Goal: Task Accomplishment & Management: Complete application form

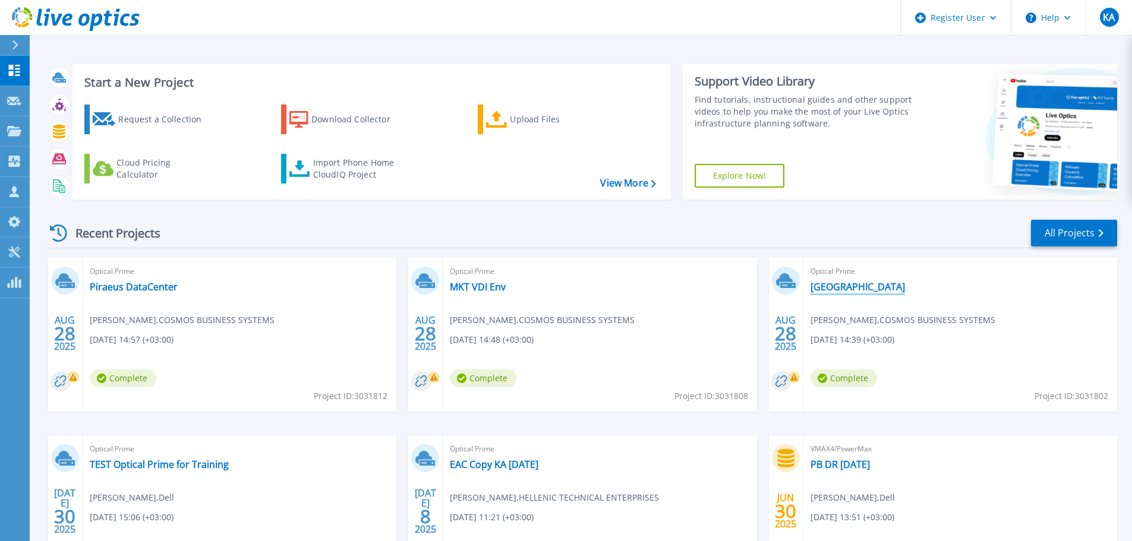
click at [814, 283] on link "[GEOGRAPHIC_DATA]" at bounding box center [858, 287] width 95 height 12
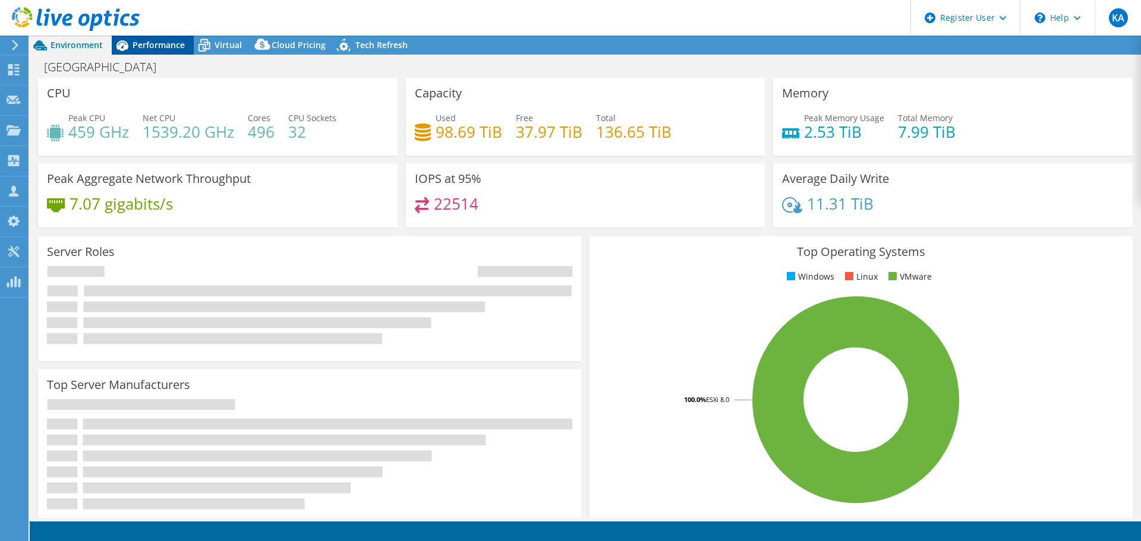
select select "EUFrankfurt"
select select "USD"
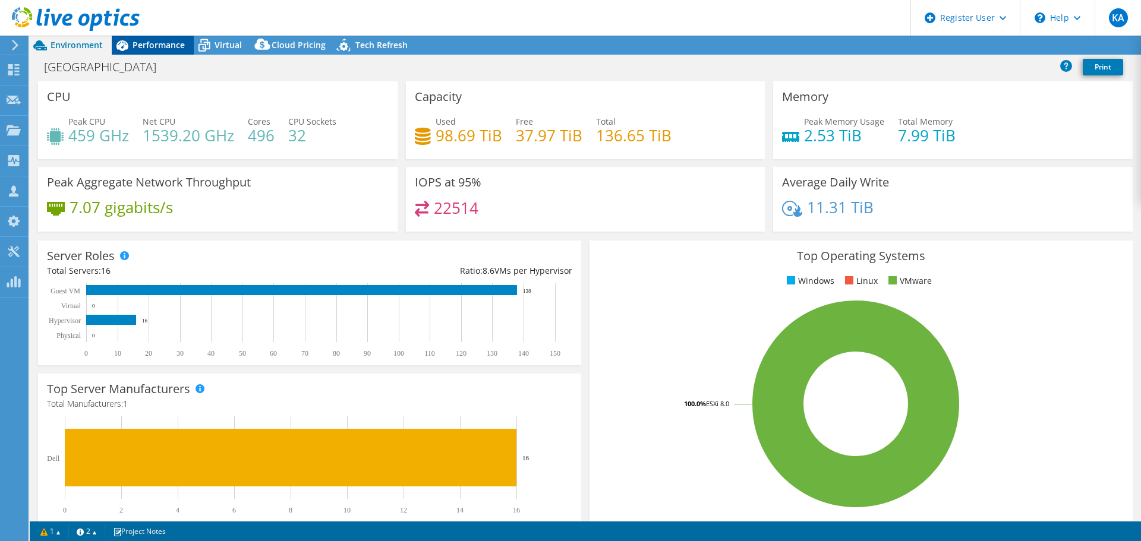
click at [146, 42] on span "Performance" at bounding box center [159, 44] width 52 height 11
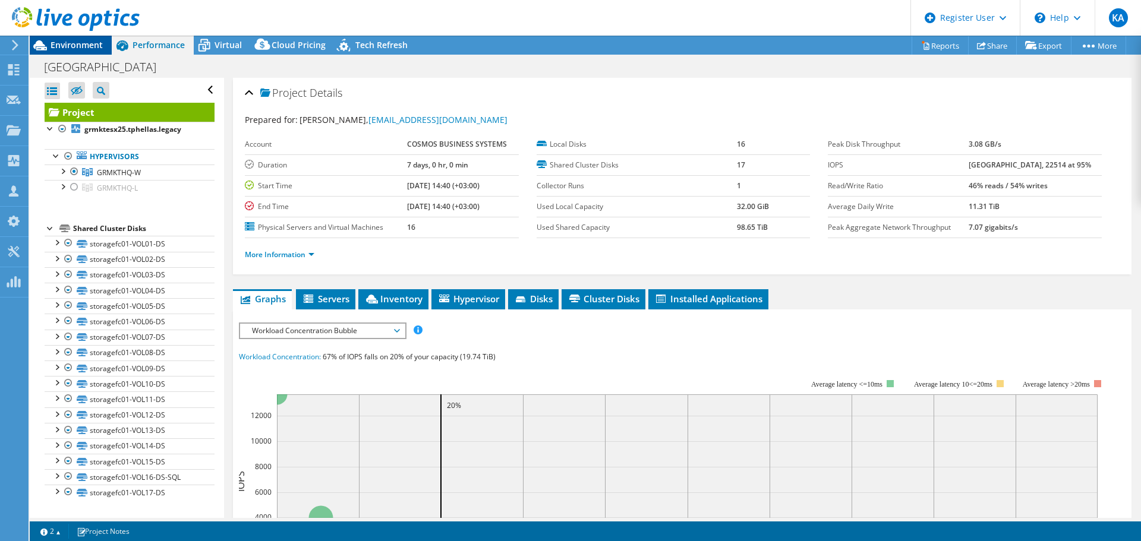
click at [53, 44] on span "Environment" at bounding box center [77, 44] width 52 height 11
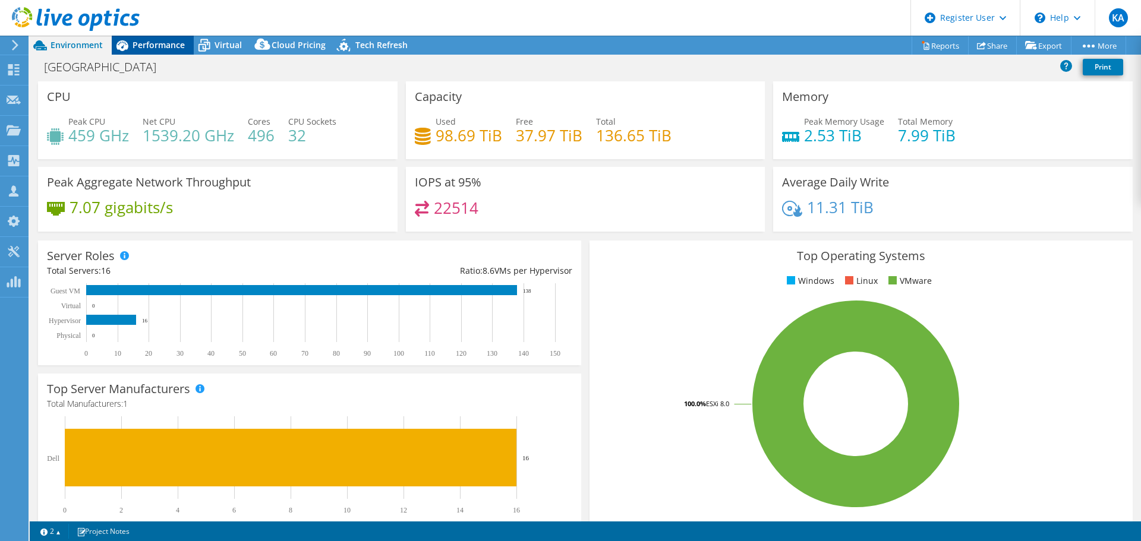
click at [150, 48] on span "Performance" at bounding box center [159, 44] width 52 height 11
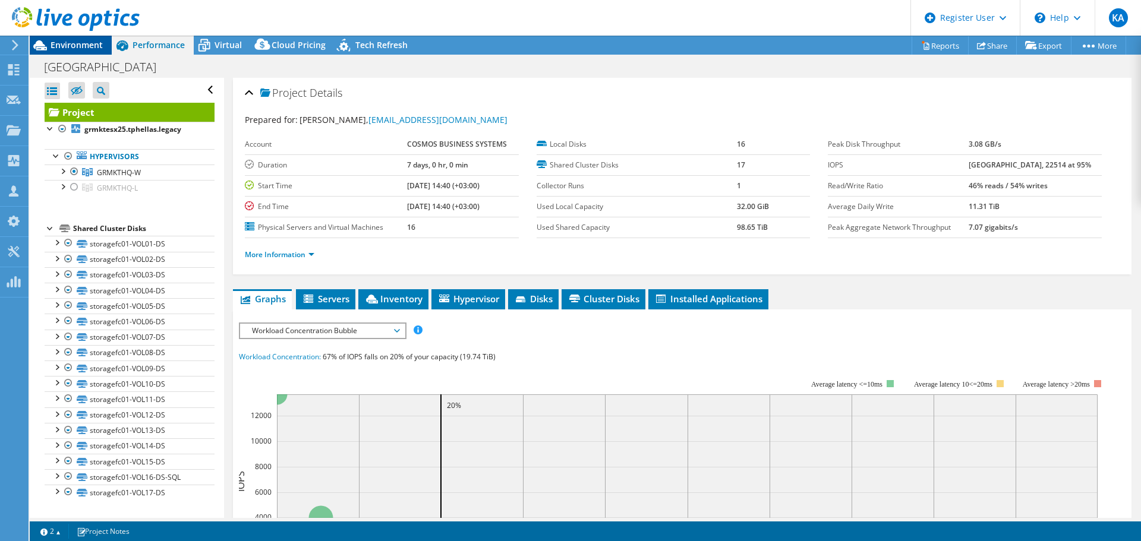
click at [88, 45] on span "Environment" at bounding box center [77, 44] width 52 height 11
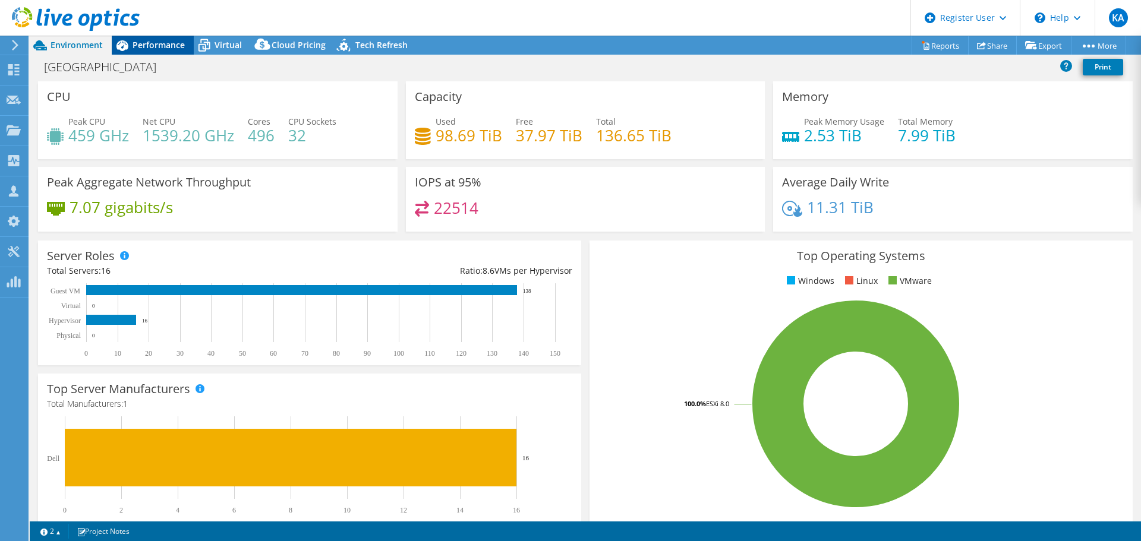
click at [171, 51] on div "Performance" at bounding box center [153, 45] width 82 height 19
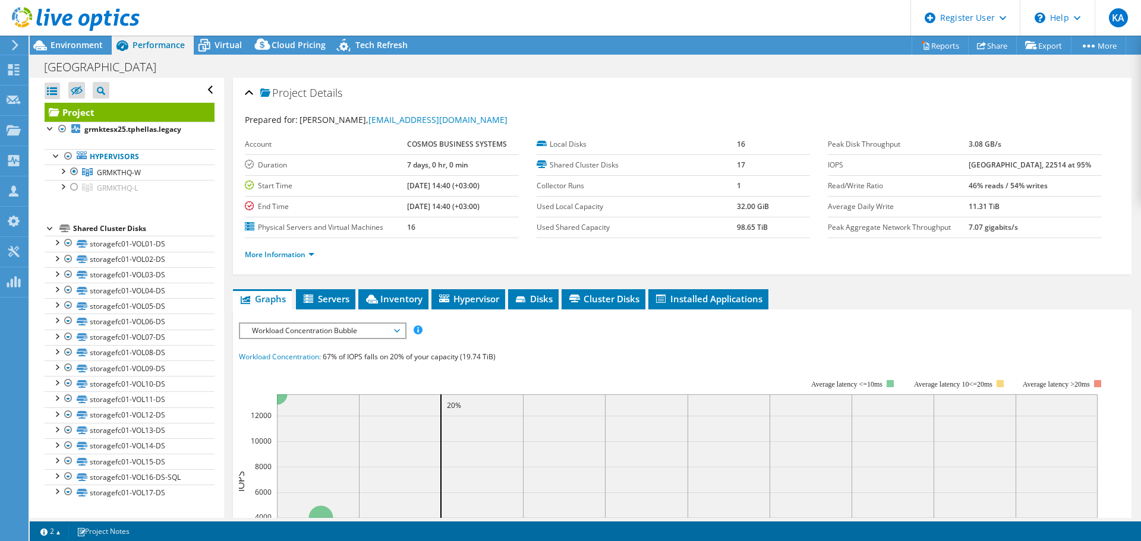
click at [66, 39] on div at bounding box center [70, 20] width 140 height 40
click at [213, 46] on icon at bounding box center [204, 45] width 21 height 21
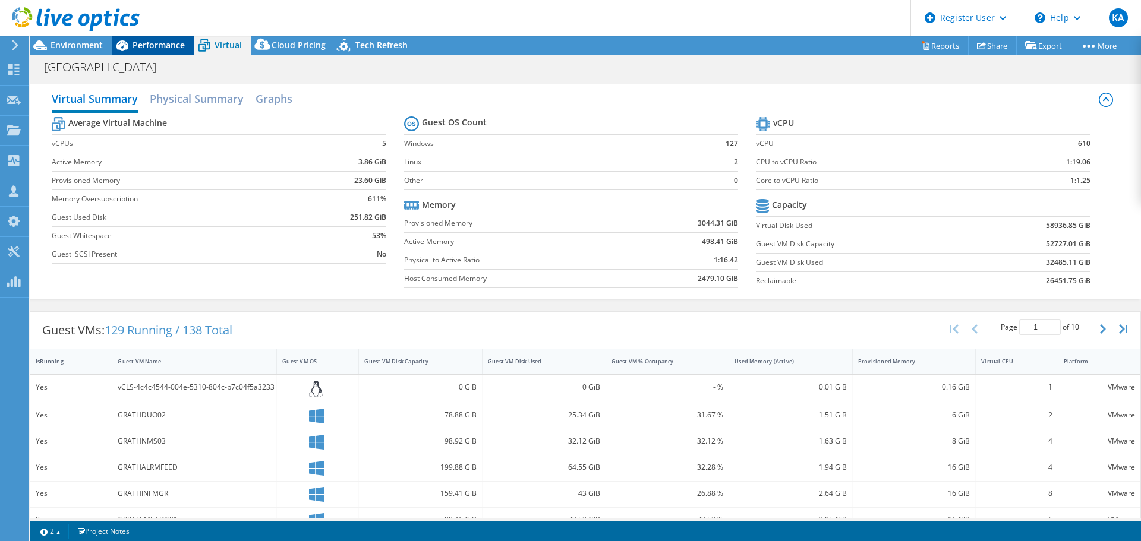
click at [162, 44] on span "Performance" at bounding box center [159, 44] width 52 height 11
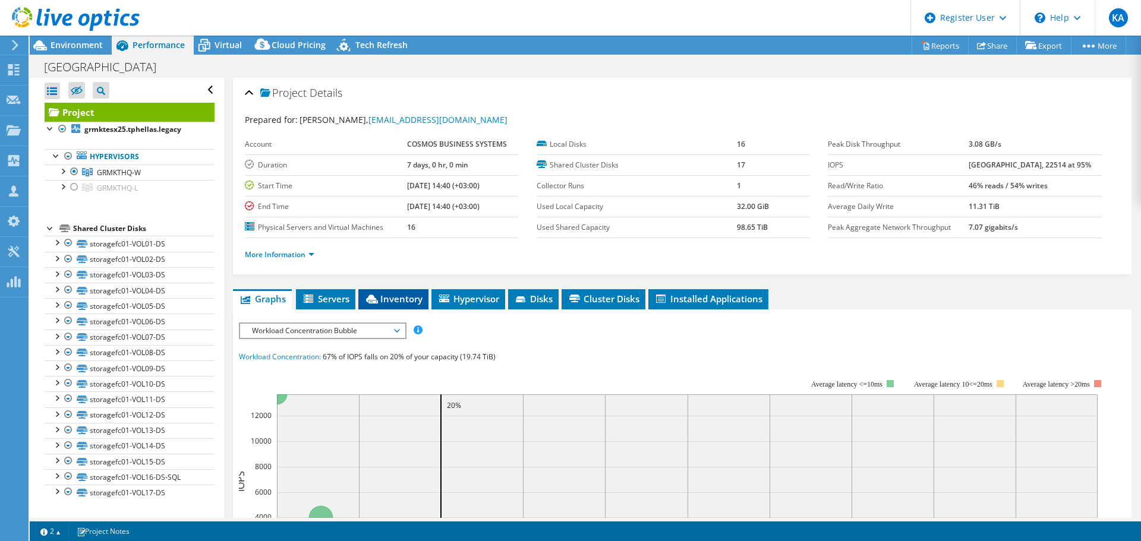
click at [389, 300] on span "Inventory" at bounding box center [393, 299] width 58 height 12
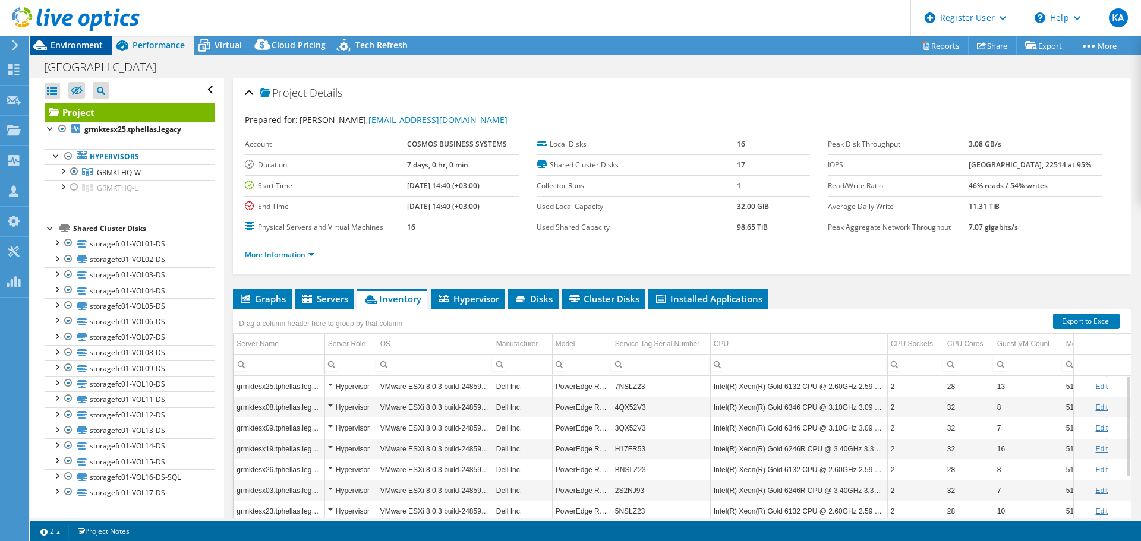
click at [64, 41] on span "Environment" at bounding box center [77, 44] width 52 height 11
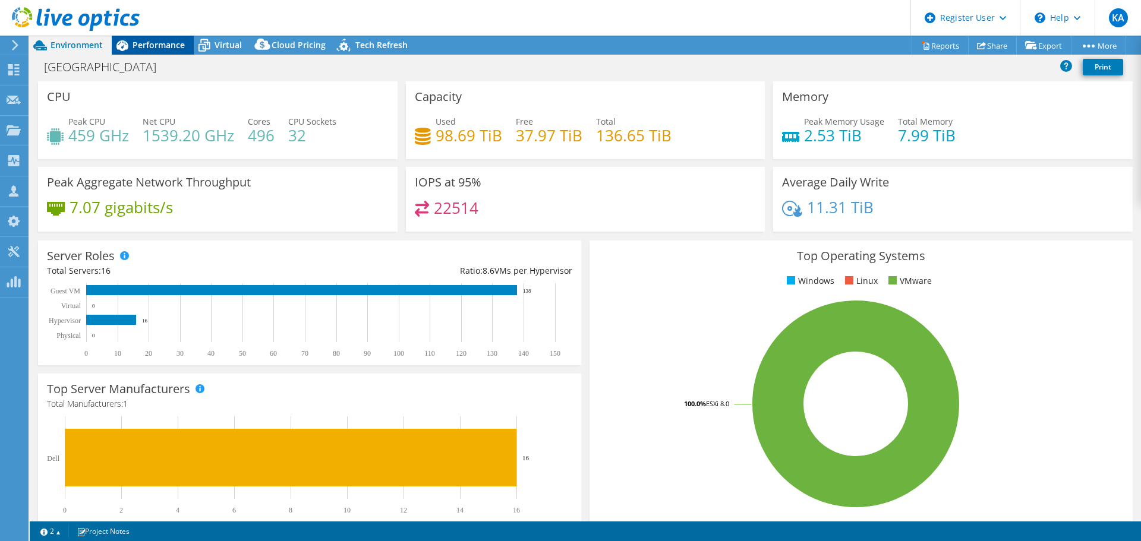
click at [152, 49] on span "Performance" at bounding box center [159, 44] width 52 height 11
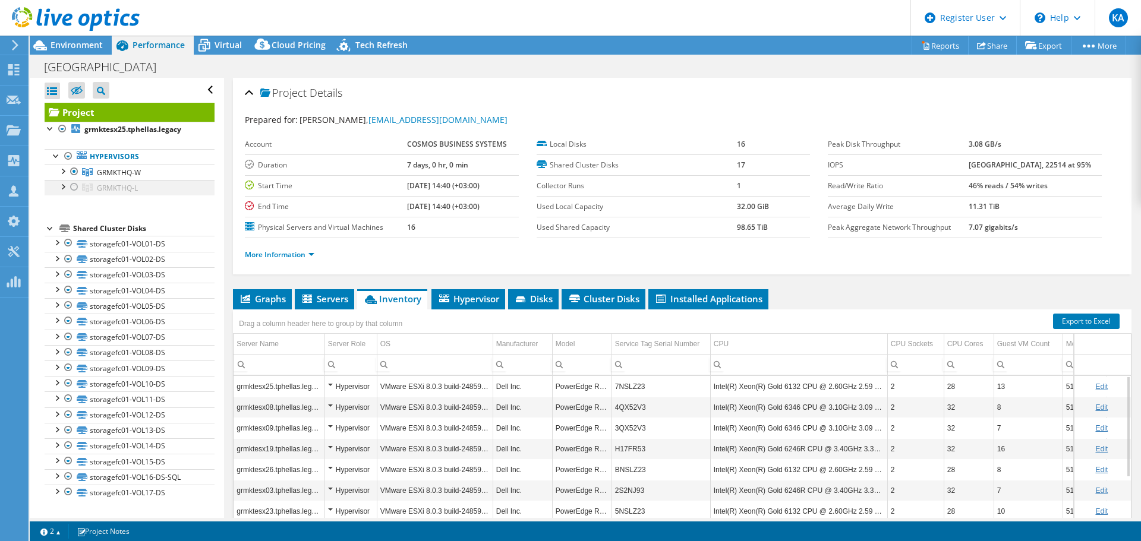
click at [70, 189] on div at bounding box center [74, 187] width 12 height 14
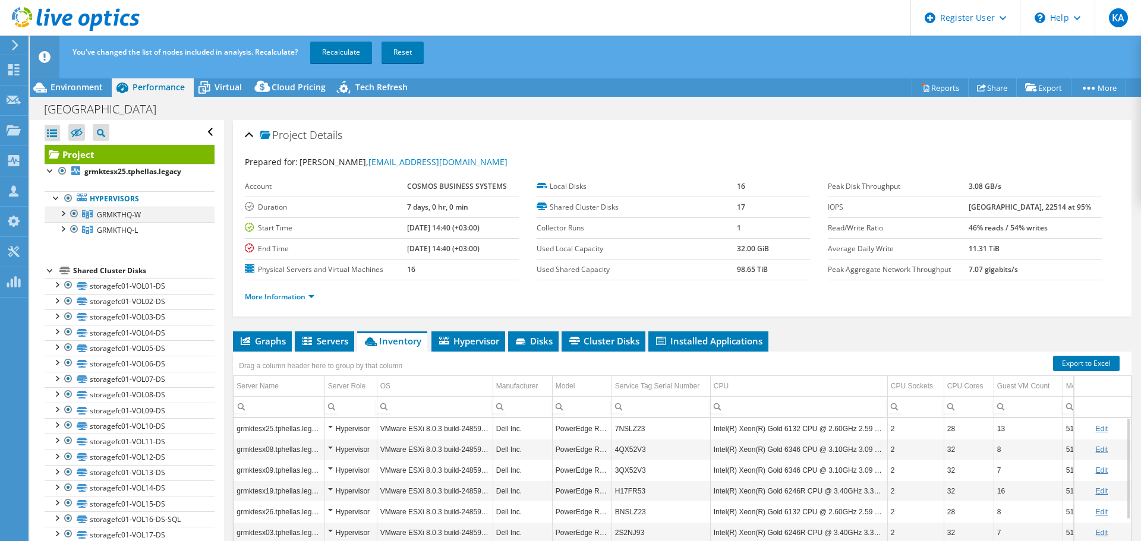
click at [73, 215] on div at bounding box center [74, 214] width 12 height 14
click at [349, 46] on link "Recalculate" at bounding box center [341, 52] width 62 height 21
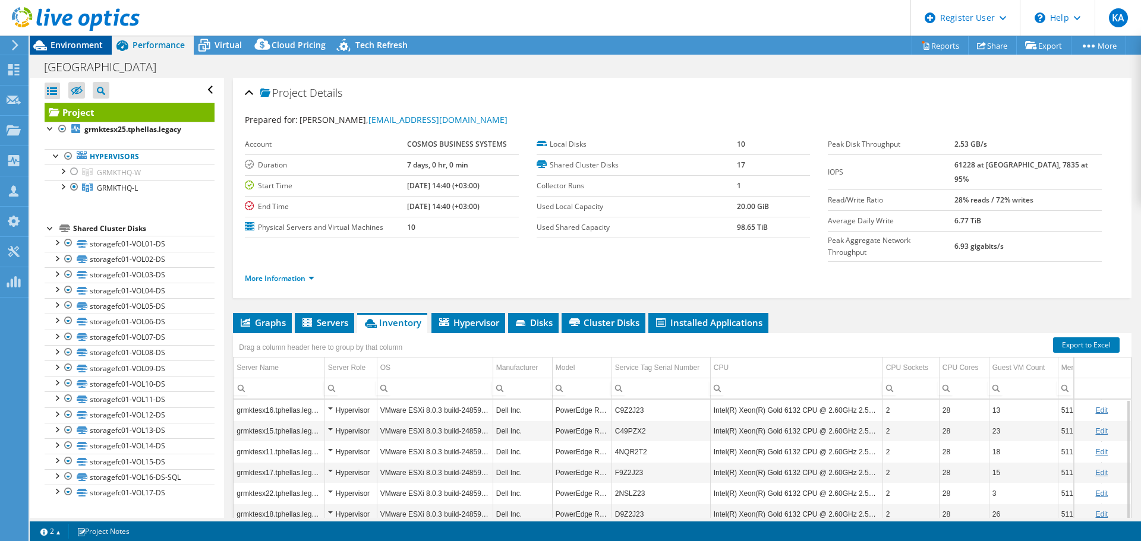
click at [53, 44] on span "Environment" at bounding box center [77, 44] width 52 height 11
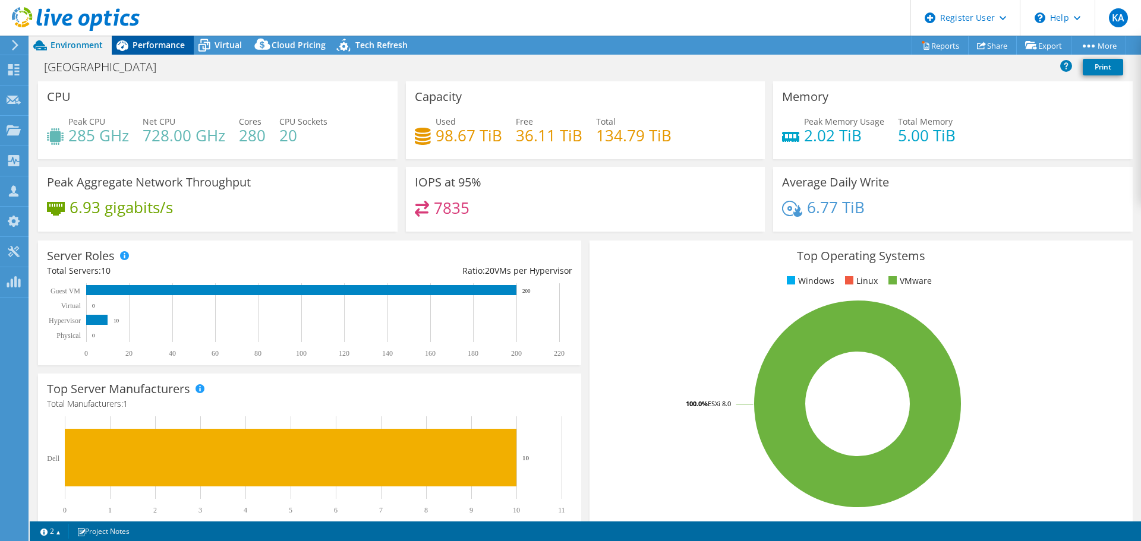
click at [137, 43] on span "Performance" at bounding box center [159, 44] width 52 height 11
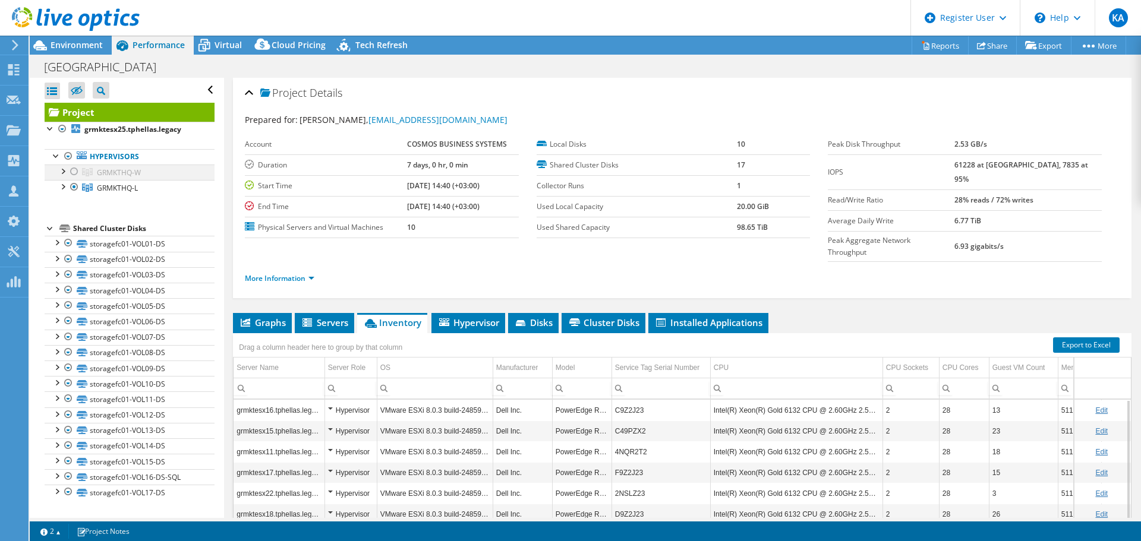
click at [75, 173] on div at bounding box center [74, 172] width 12 height 14
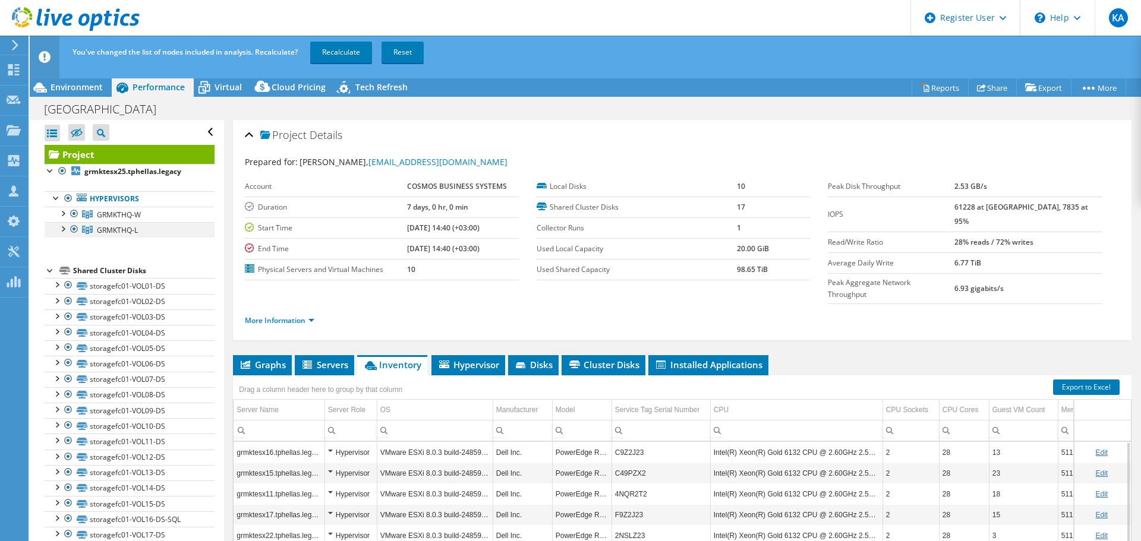
click at [71, 229] on div at bounding box center [74, 229] width 12 height 14
click at [349, 51] on link "Recalculate" at bounding box center [341, 52] width 62 height 21
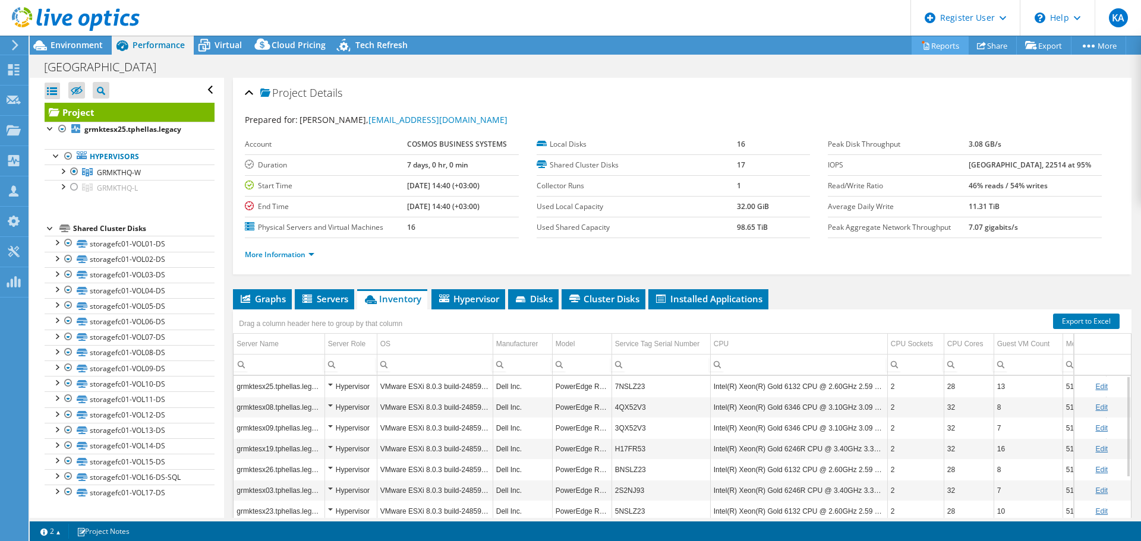
click at [933, 45] on link "Reports" at bounding box center [940, 45] width 57 height 18
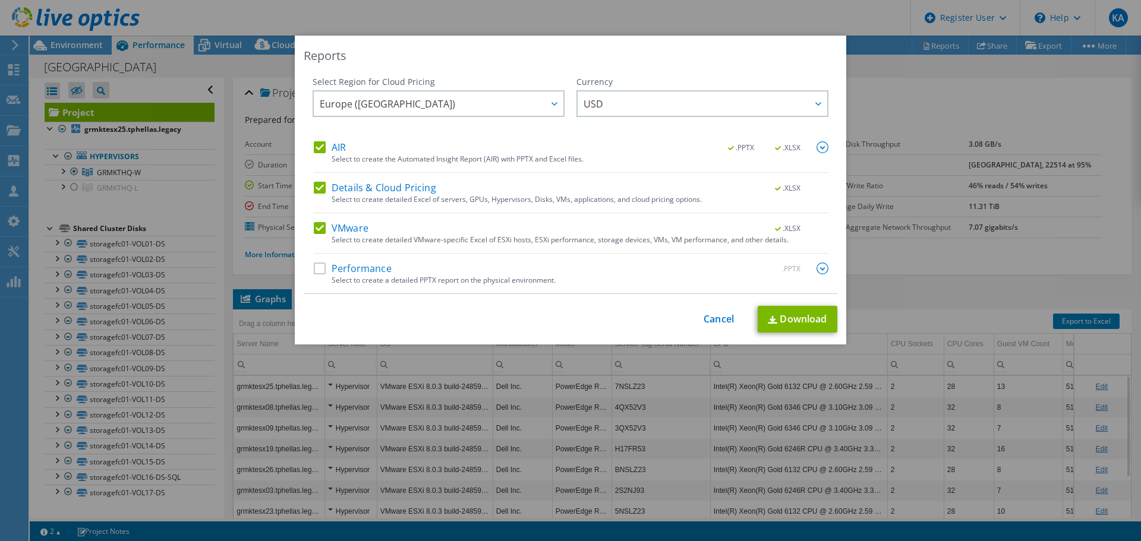
click at [318, 188] on label "Details & Cloud Pricing" at bounding box center [375, 188] width 122 height 12
click at [0, 0] on input "Details & Cloud Pricing" at bounding box center [0, 0] width 0 height 0
click at [322, 273] on label "Performance" at bounding box center [353, 269] width 78 height 12
click at [0, 0] on input "Performance" at bounding box center [0, 0] width 0 height 0
click at [792, 314] on link "Download" at bounding box center [798, 319] width 80 height 27
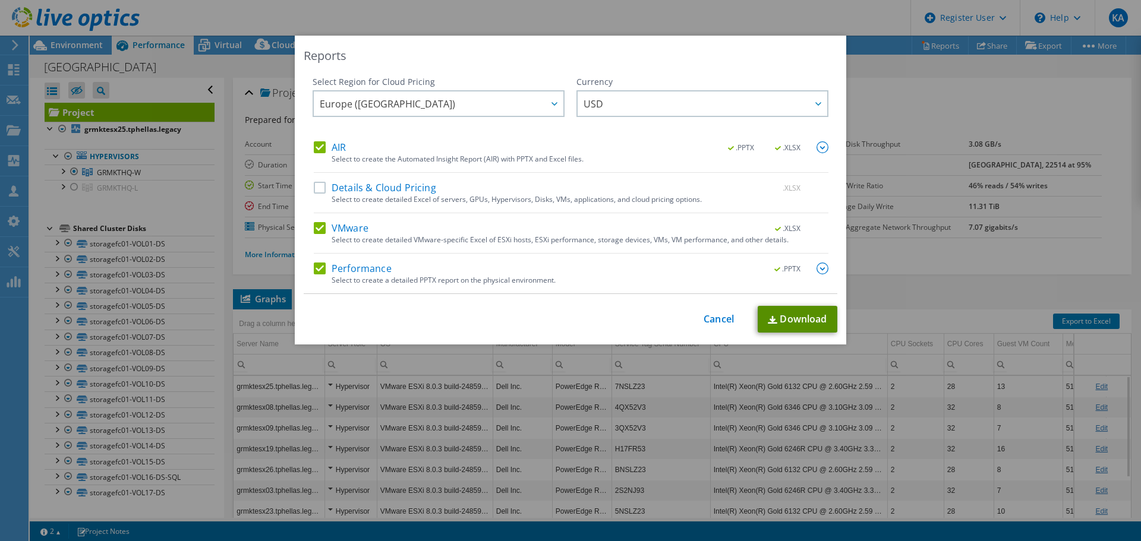
click at [796, 319] on link "Download" at bounding box center [798, 319] width 80 height 27
click at [711, 316] on link "Cancel" at bounding box center [719, 319] width 30 height 11
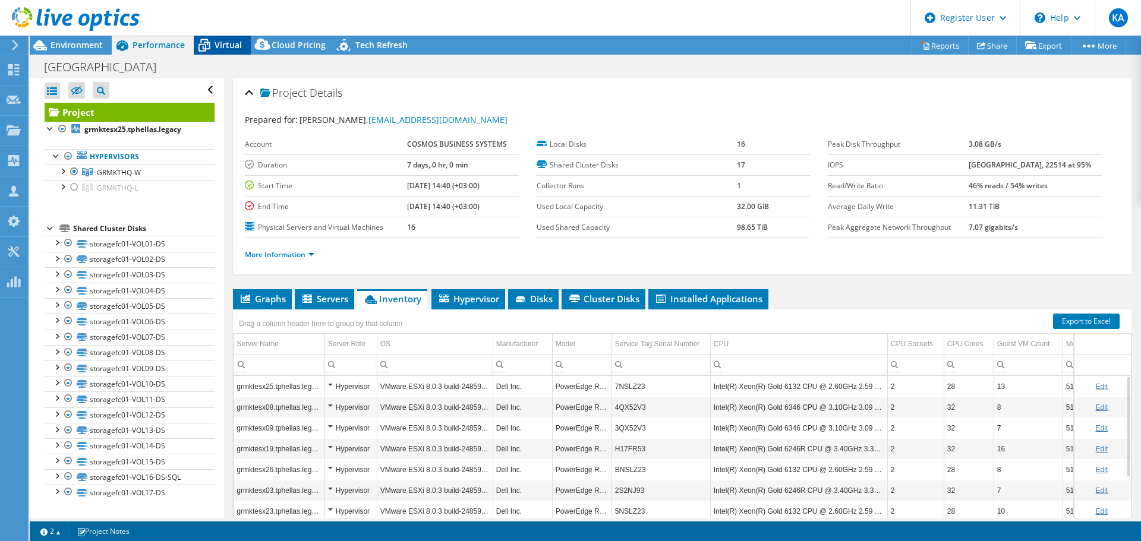
click at [225, 48] on span "Virtual" at bounding box center [228, 44] width 27 height 11
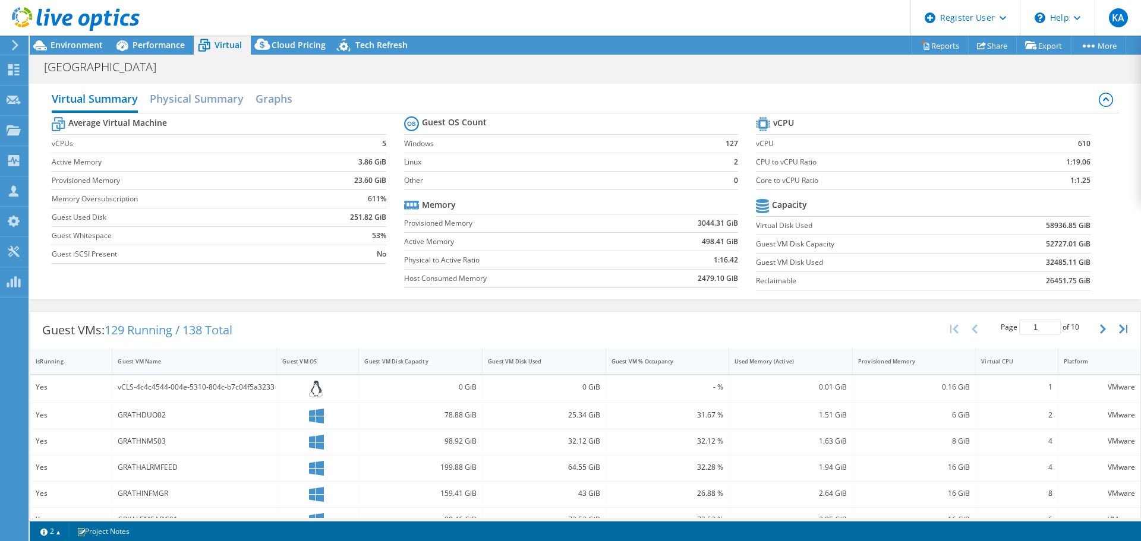
click at [191, 368] on div "Guest VM Name" at bounding box center [187, 361] width 150 height 18
click at [1010, 367] on div "Virtual CPU" at bounding box center [1009, 361] width 67 height 18
click at [1015, 366] on div "Virtual CPU" at bounding box center [1009, 361] width 67 height 18
drag, startPoint x: 82, startPoint y: 46, endPoint x: 81, endPoint y: 40, distance: 6.0
click at [82, 46] on span "Environment" at bounding box center [77, 44] width 52 height 11
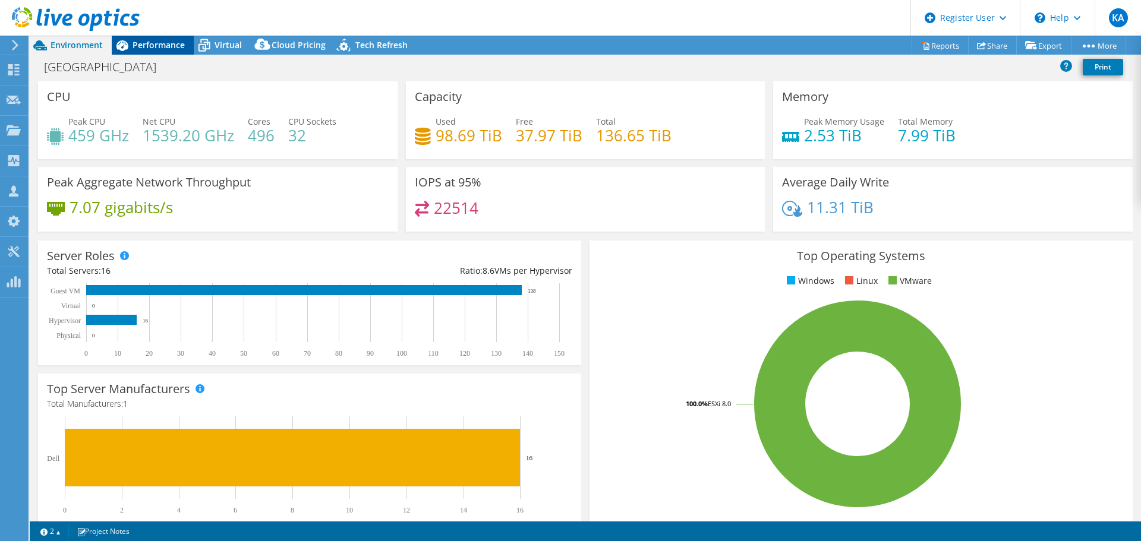
click at [146, 47] on span "Performance" at bounding box center [159, 44] width 52 height 11
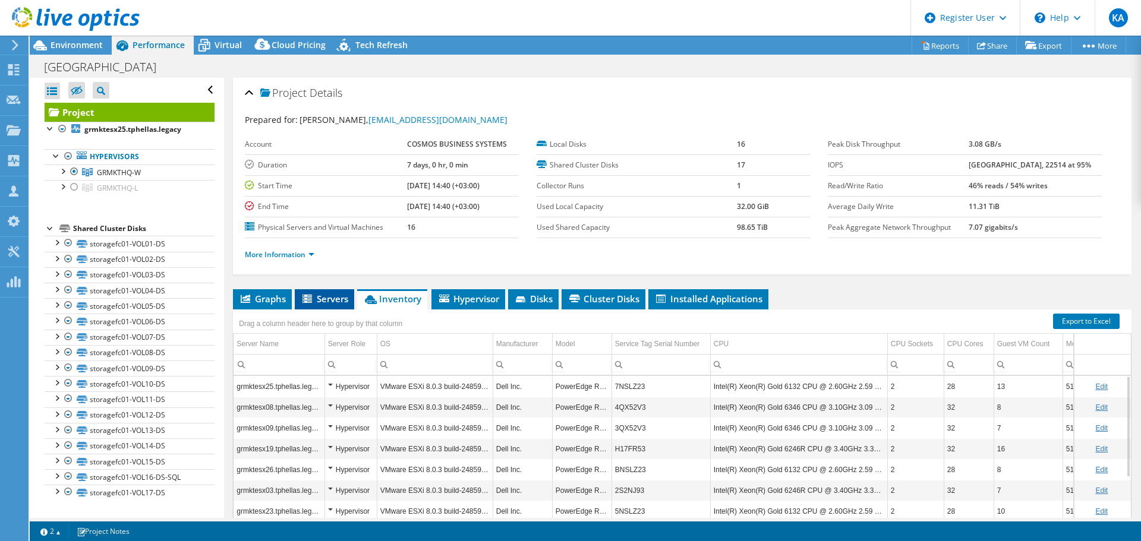
click at [323, 301] on span "Servers" at bounding box center [325, 299] width 48 height 12
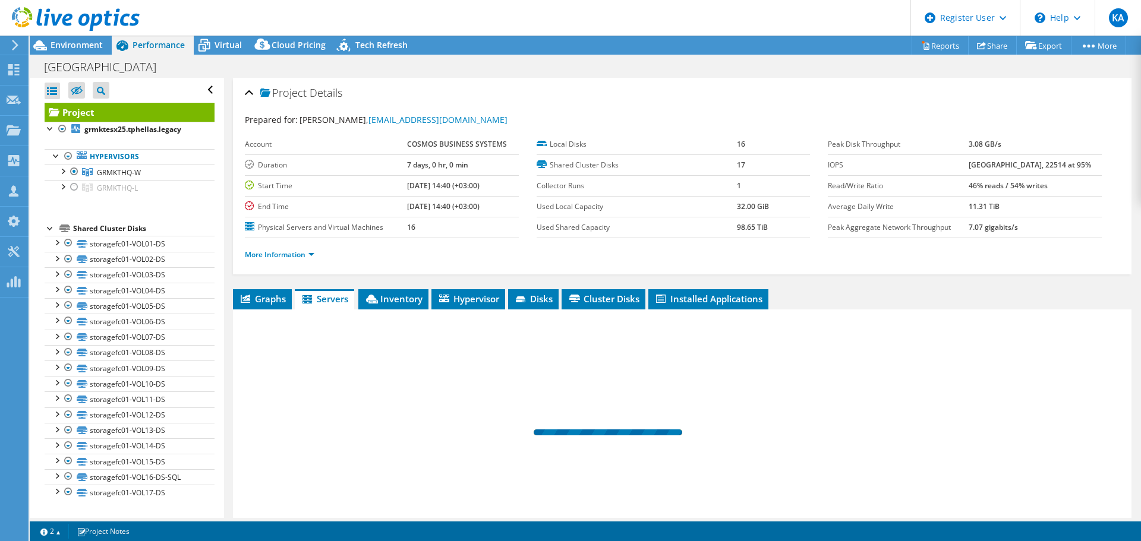
scroll to position [89, 0]
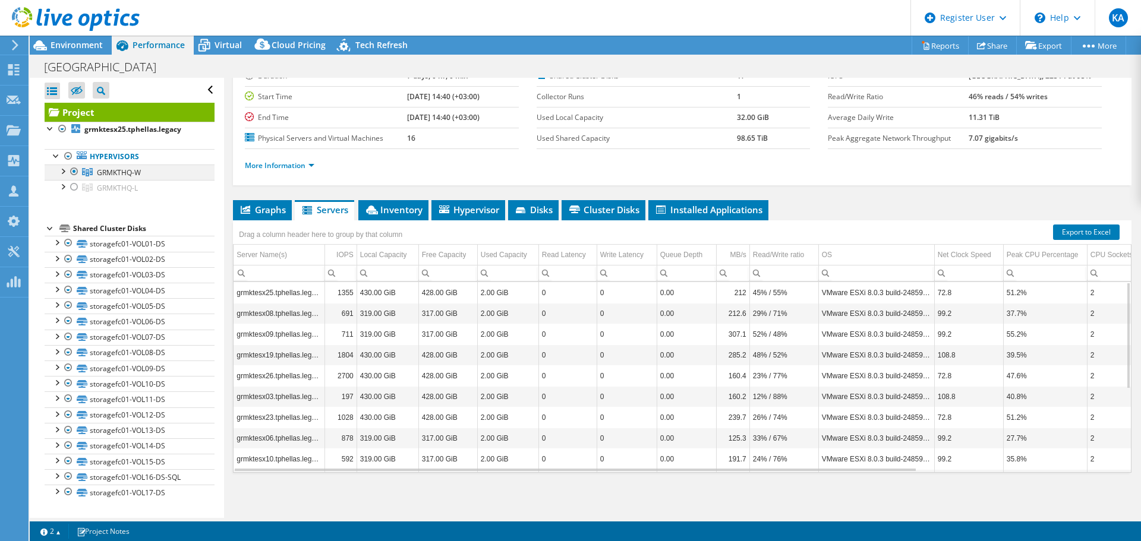
click at [63, 170] on div at bounding box center [62, 171] width 12 height 12
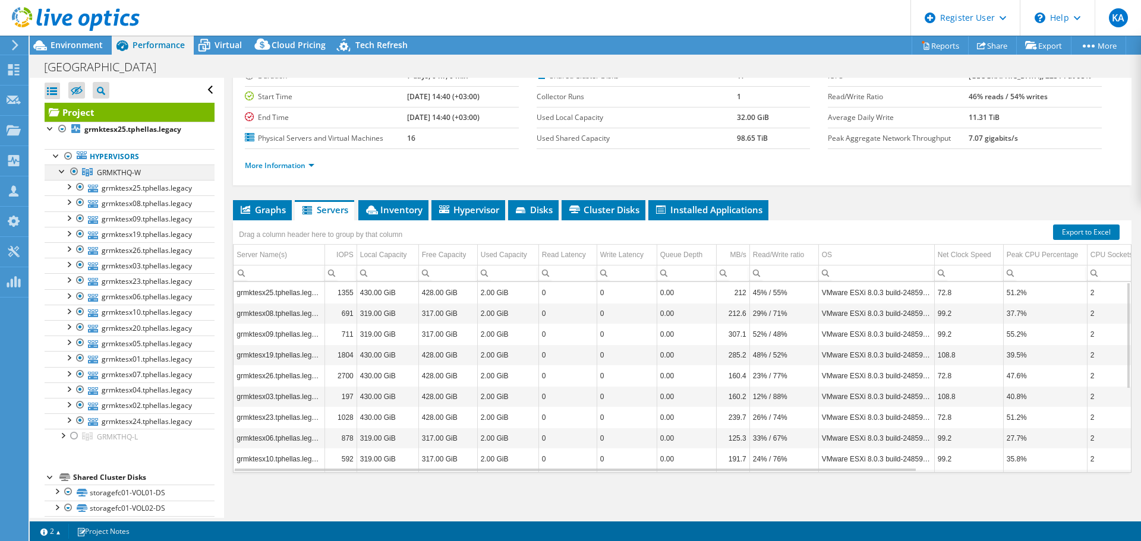
click at [63, 170] on div at bounding box center [62, 171] width 12 height 12
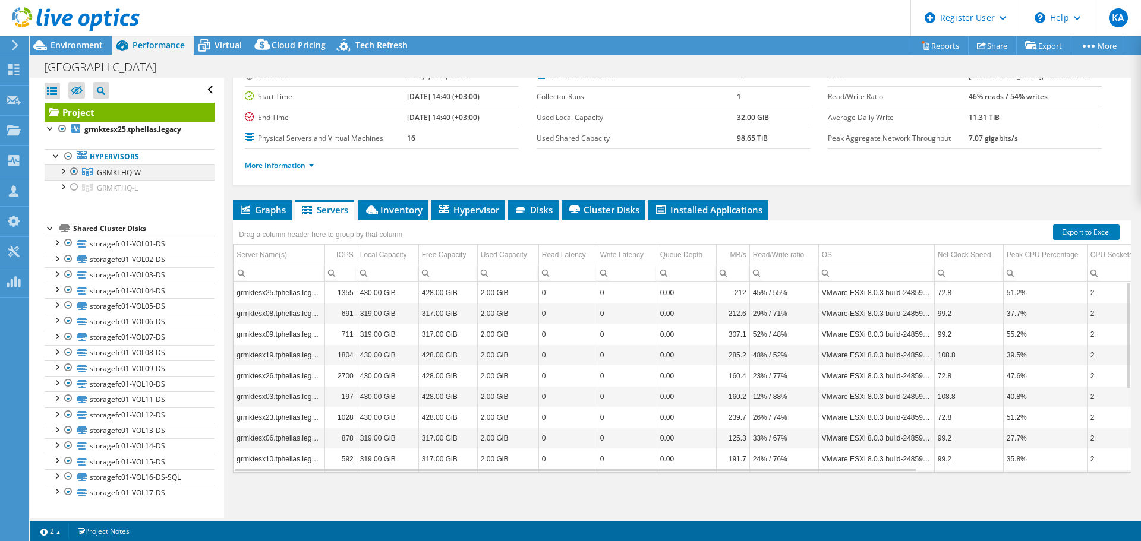
click at [62, 168] on div at bounding box center [62, 171] width 12 height 12
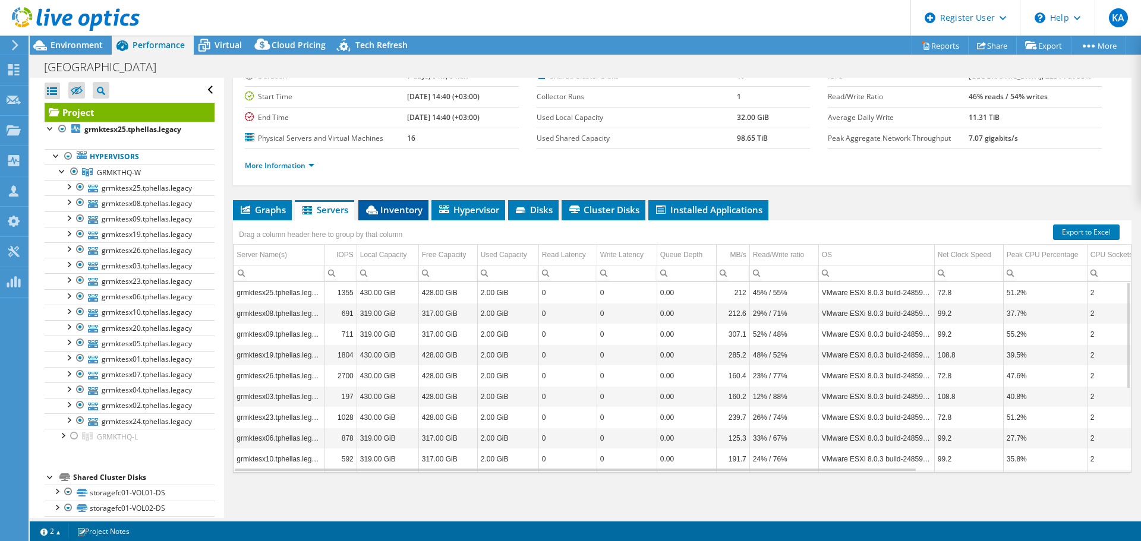
click at [411, 215] on span "Inventory" at bounding box center [393, 210] width 58 height 12
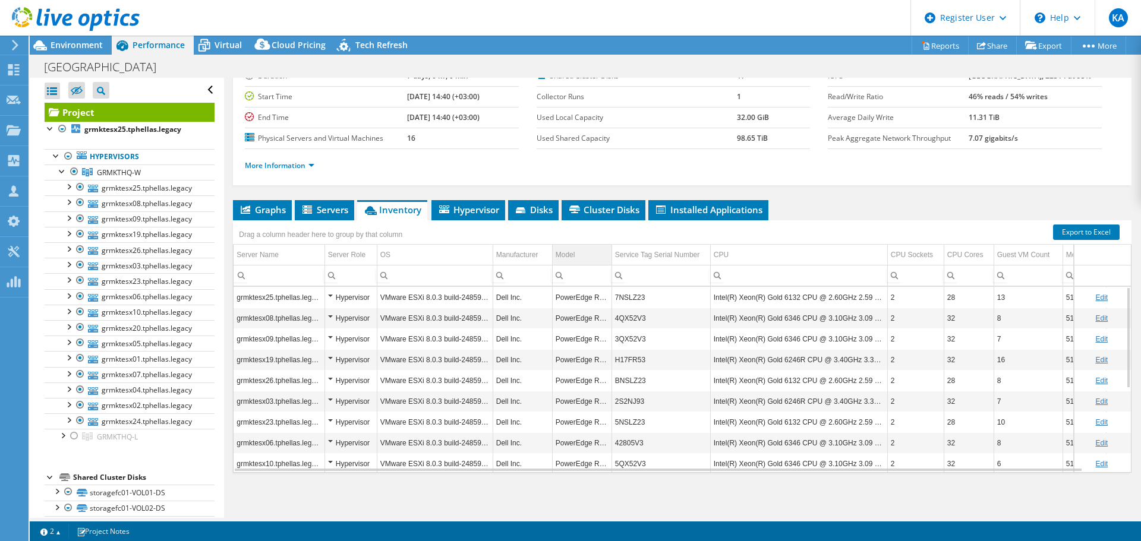
click at [582, 259] on td "Model" at bounding box center [581, 255] width 59 height 21
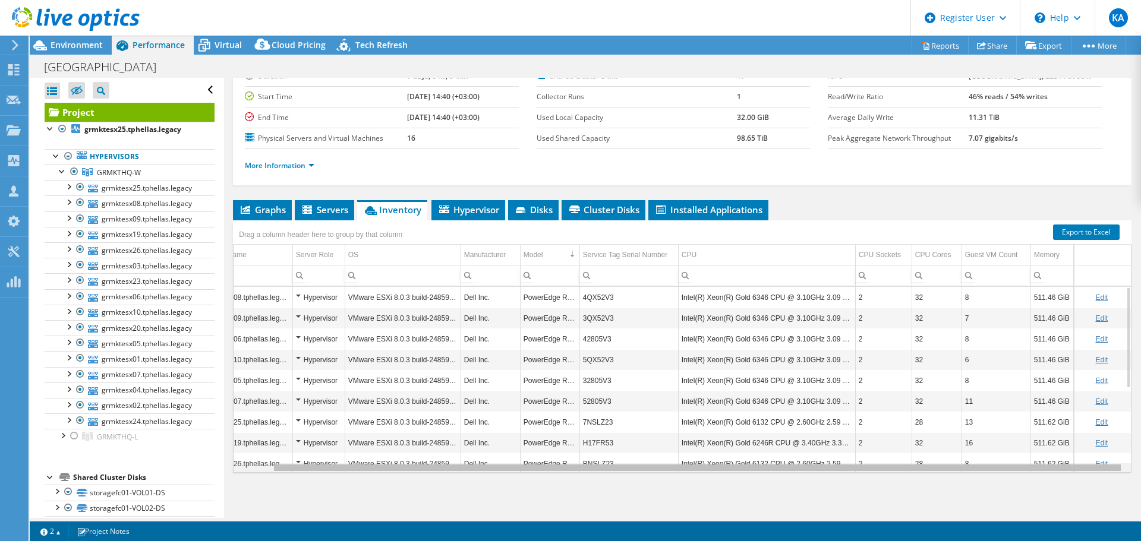
scroll to position [0, 0]
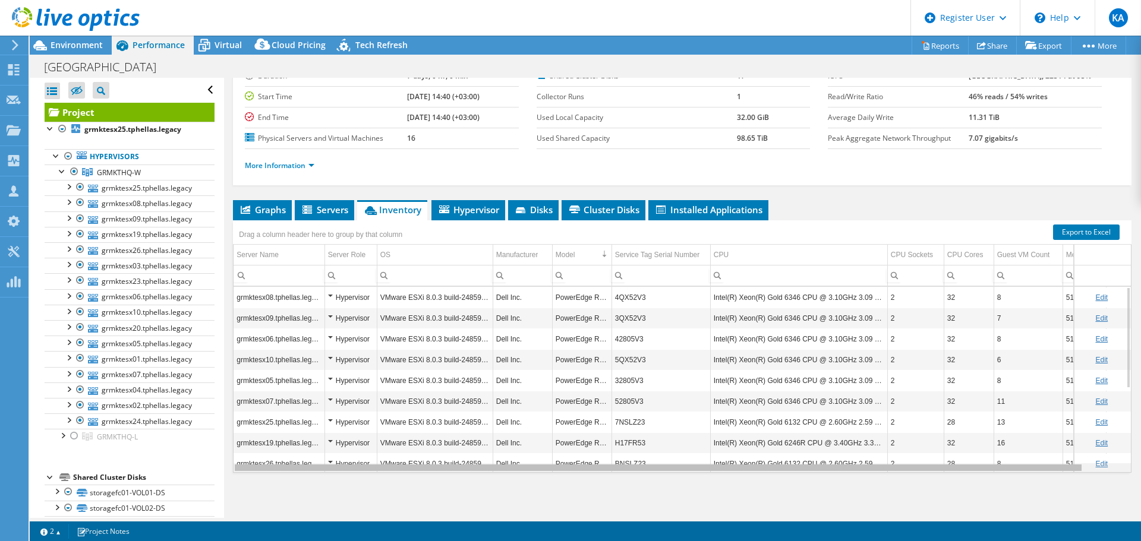
drag, startPoint x: 856, startPoint y: 471, endPoint x: 931, endPoint y: 472, distance: 74.3
click at [931, 472] on body "KA Dell User Konstantinos Aggelakopoulos Konstantinos.Aggelakopoulos@dell.com D…" at bounding box center [570, 270] width 1141 height 541
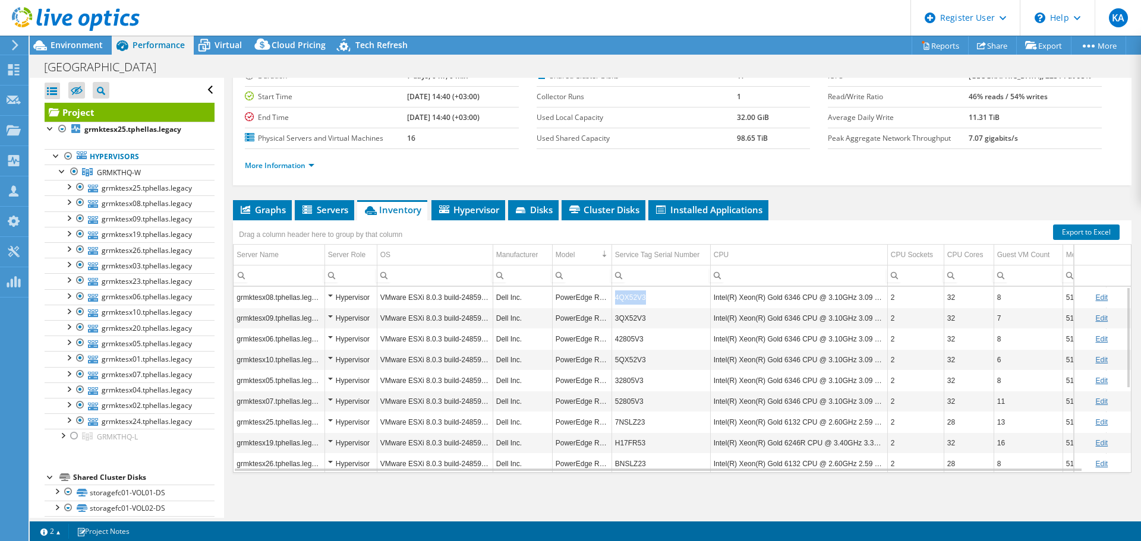
drag, startPoint x: 651, startPoint y: 298, endPoint x: 615, endPoint y: 301, distance: 36.4
click at [615, 301] on td "4QX52V3" at bounding box center [661, 297] width 99 height 21
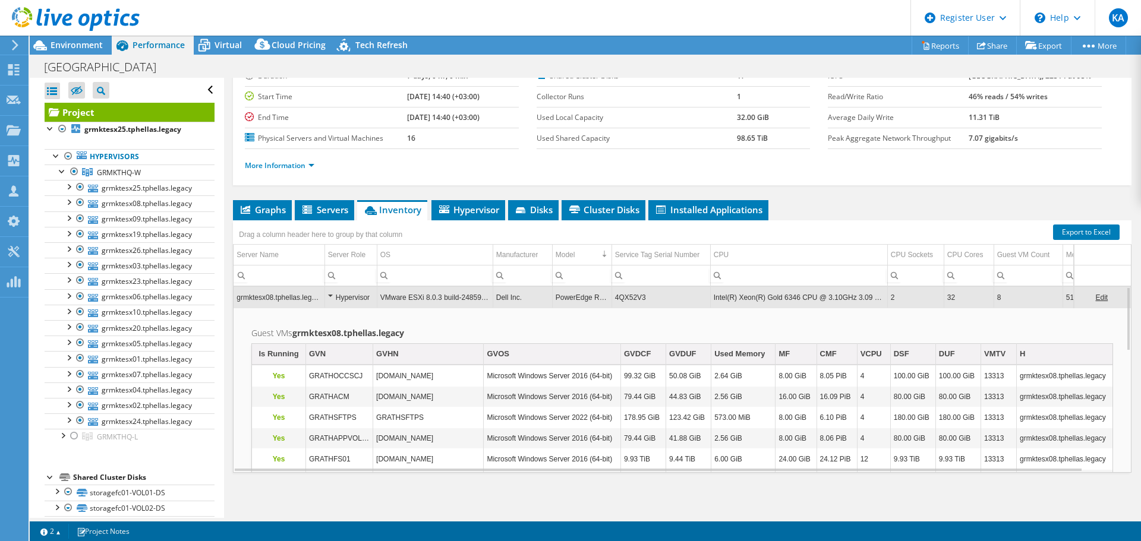
copy td "4QX52V3"
drag, startPoint x: 652, startPoint y: 297, endPoint x: 615, endPoint y: 298, distance: 36.9
click at [615, 298] on td "4QX52V3" at bounding box center [661, 297] width 99 height 21
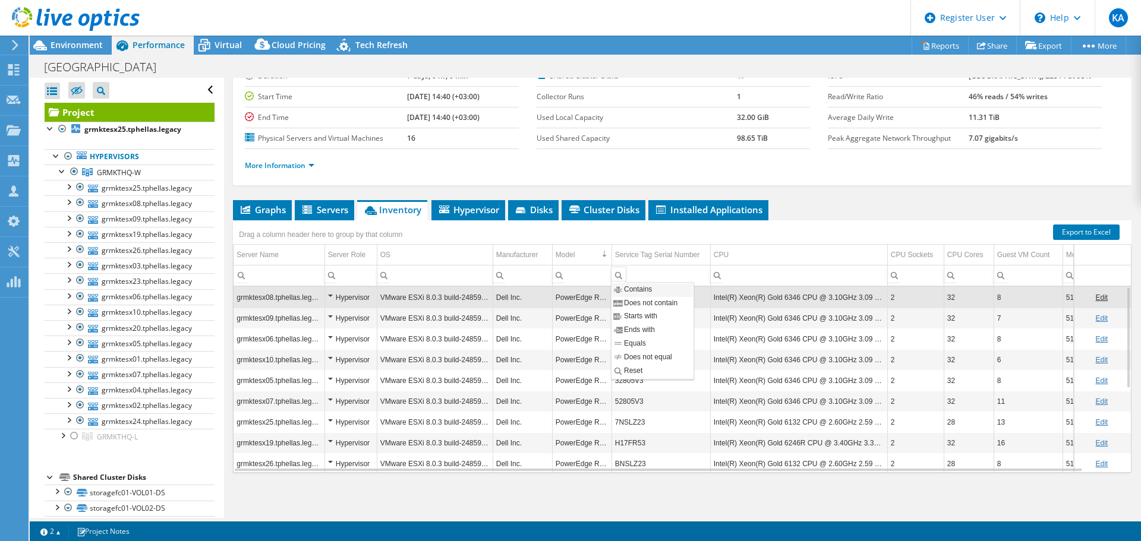
copy td "4QX52V3"
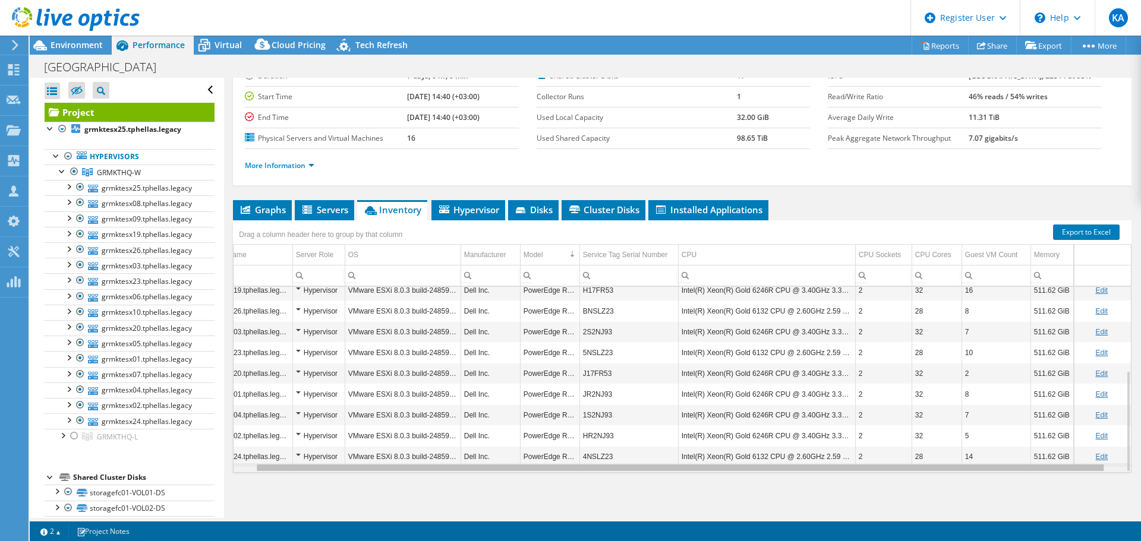
scroll to position [0, 41]
drag, startPoint x: 962, startPoint y: 470, endPoint x: 1117, endPoint y: 461, distance: 155.4
click at [1117, 461] on body "KA Dell User Konstantinos Aggelakopoulos Konstantinos.Aggelakopoulos@dell.com D…" at bounding box center [570, 270] width 1141 height 541
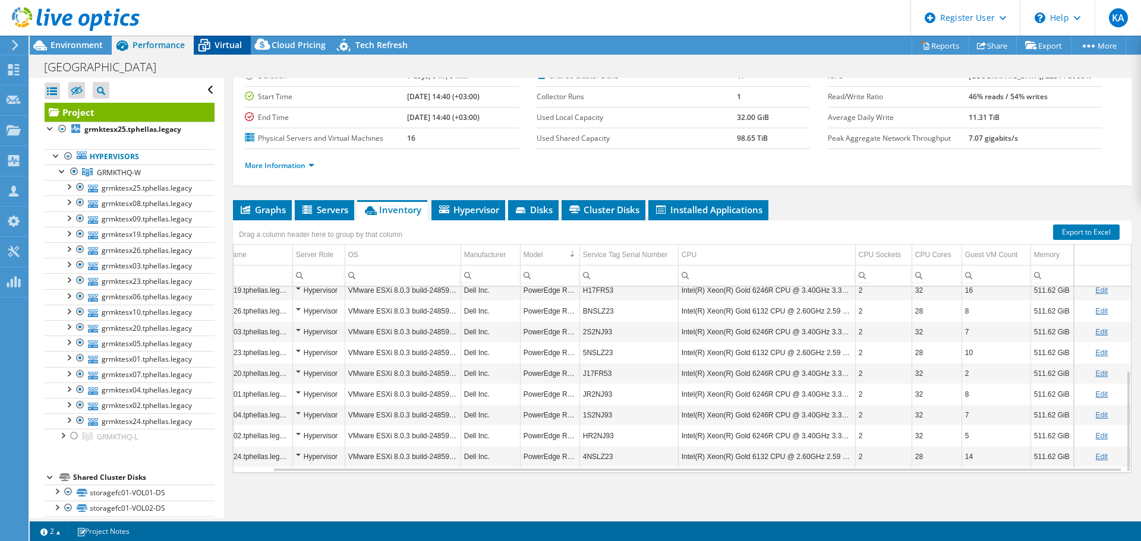
click at [216, 43] on span "Virtual" at bounding box center [228, 44] width 27 height 11
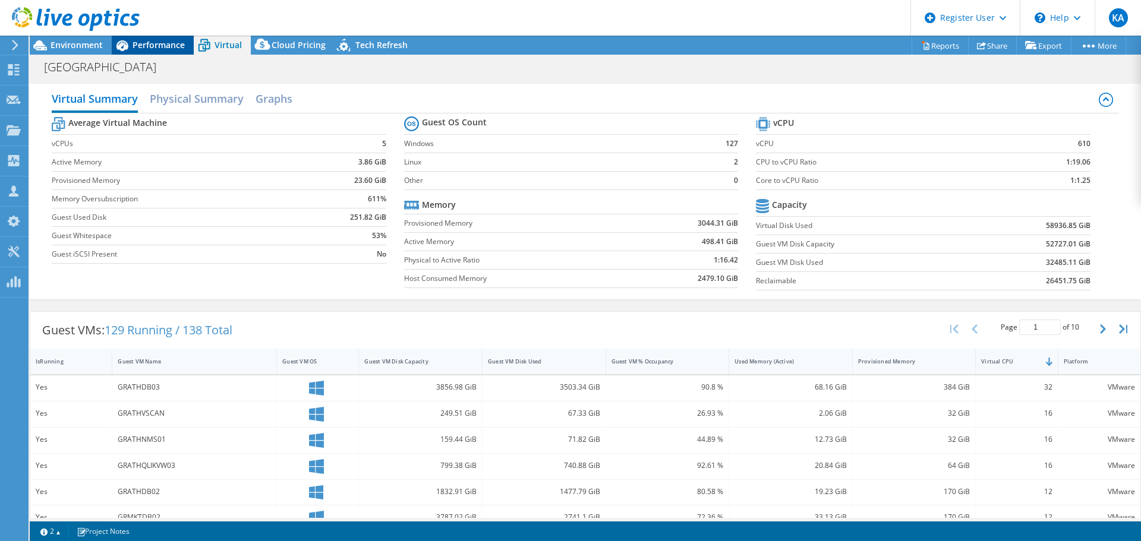
click at [141, 46] on span "Performance" at bounding box center [159, 44] width 52 height 11
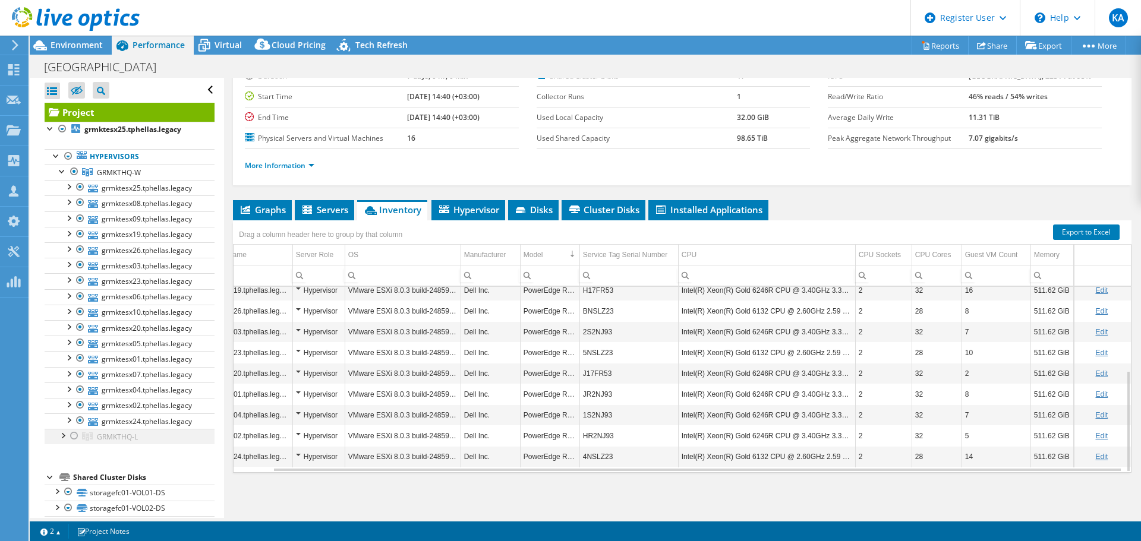
click at [73, 435] on div at bounding box center [74, 436] width 12 height 14
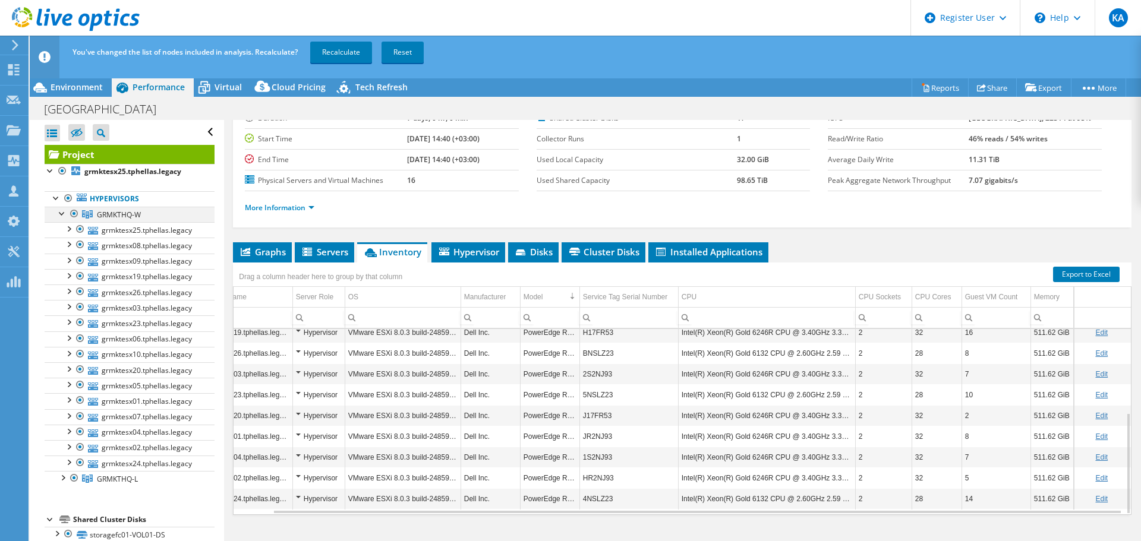
click at [73, 215] on div at bounding box center [74, 214] width 12 height 14
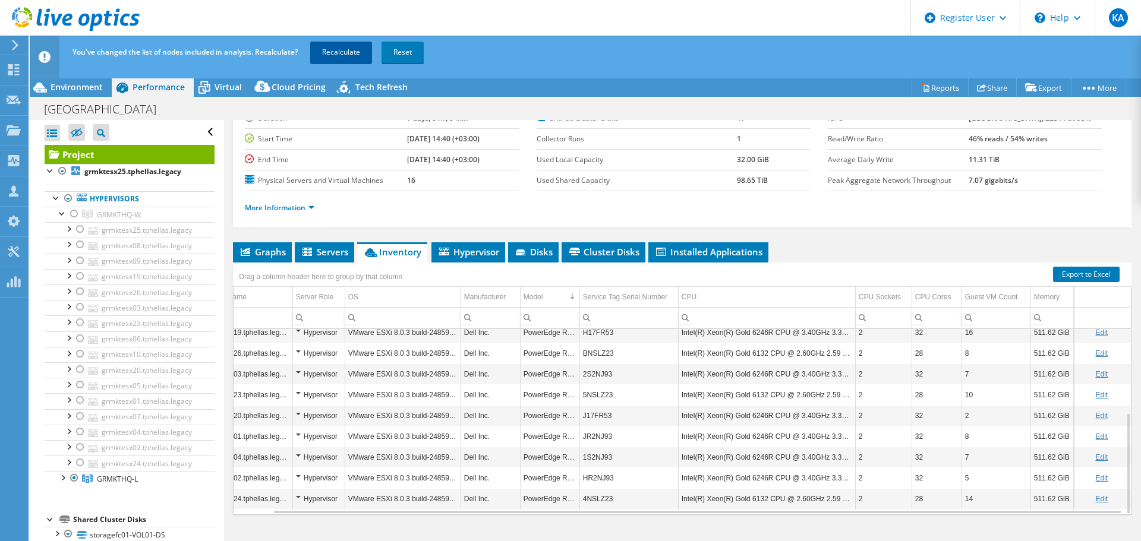
click at [352, 53] on link "Recalculate" at bounding box center [341, 52] width 62 height 21
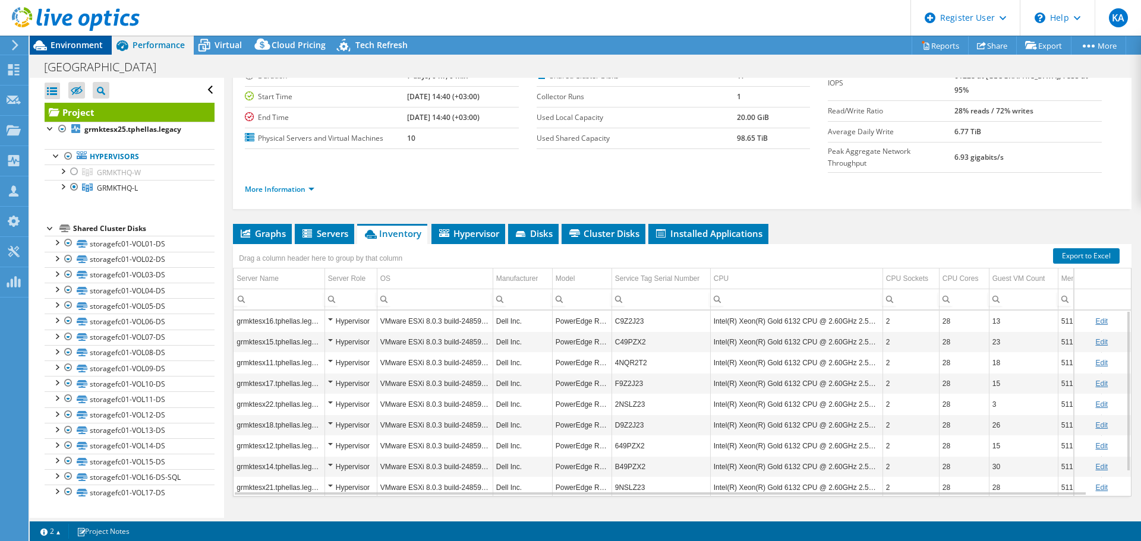
click at [75, 47] on span "Environment" at bounding box center [77, 44] width 52 height 11
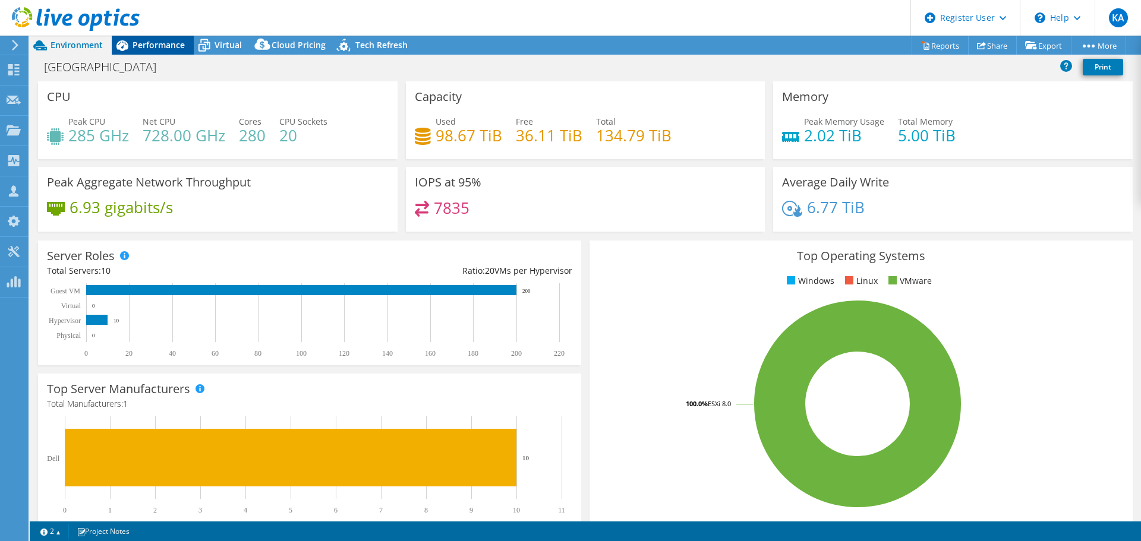
click at [164, 44] on span "Performance" at bounding box center [159, 44] width 52 height 11
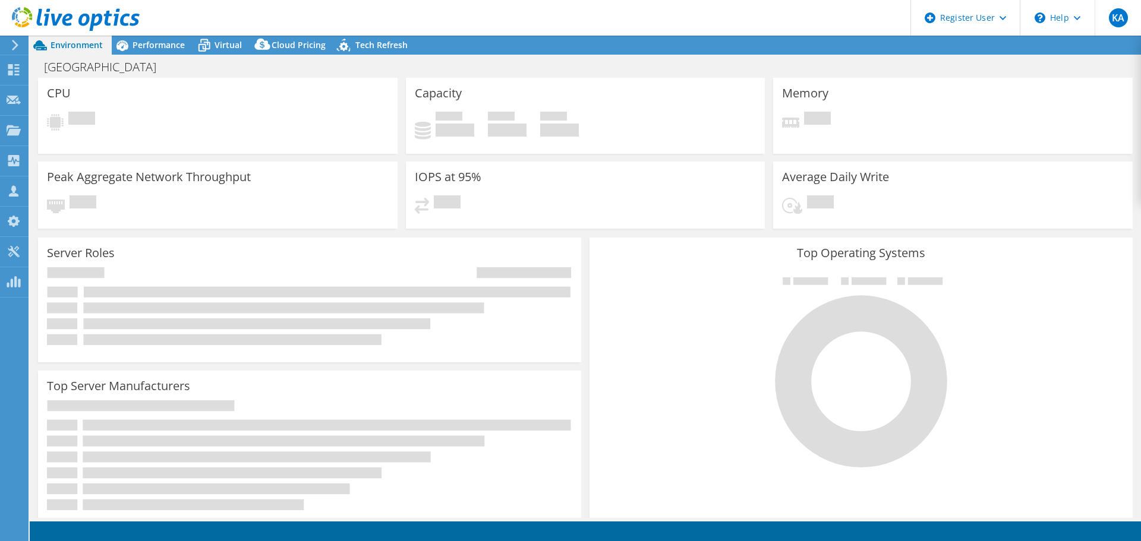
select select "EUFrankfurt"
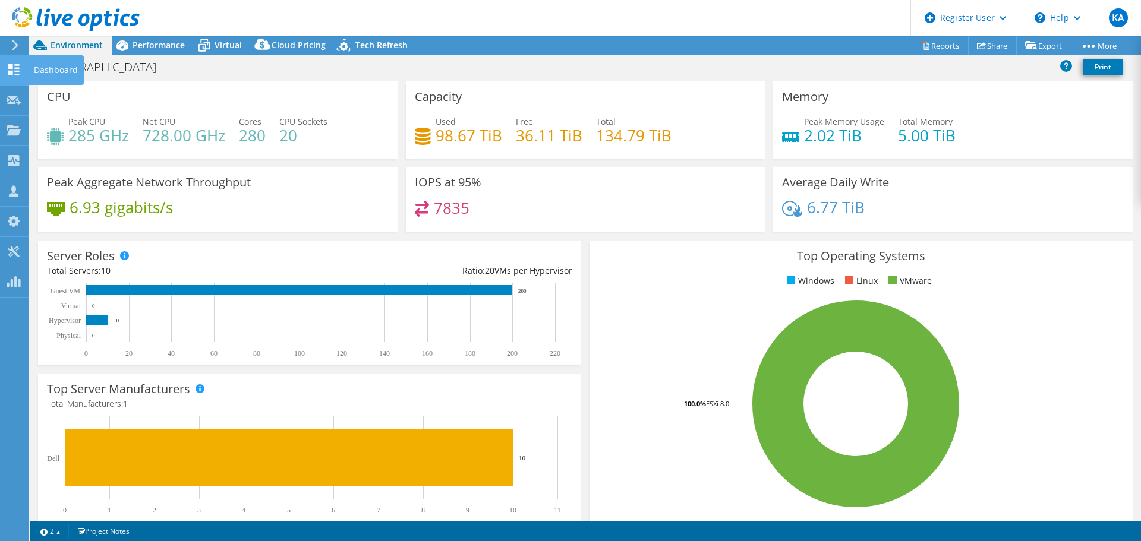
click at [19, 74] on use at bounding box center [13, 69] width 11 height 11
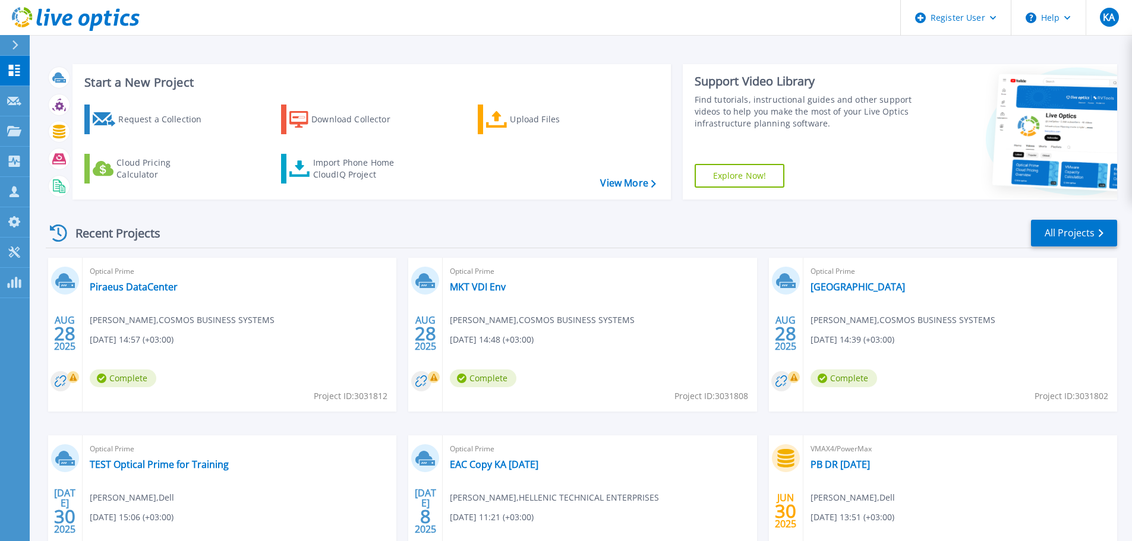
click at [1085, 396] on span "Project ID: 3031802" at bounding box center [1072, 396] width 74 height 13
copy span "3031802"
click at [855, 286] on link "[GEOGRAPHIC_DATA]" at bounding box center [858, 287] width 95 height 12
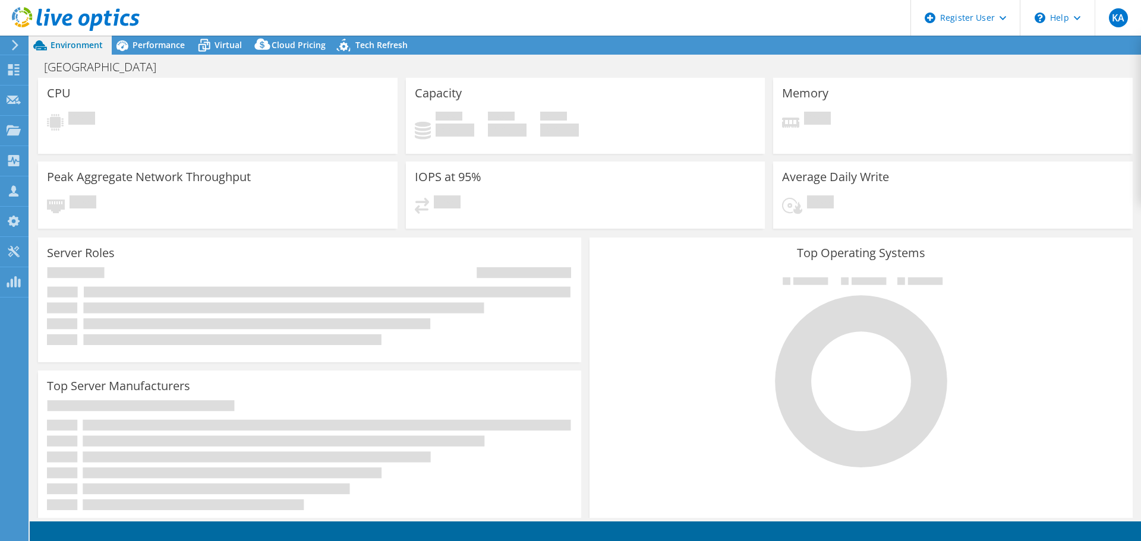
select select "EUFrankfurt"
select select "USD"
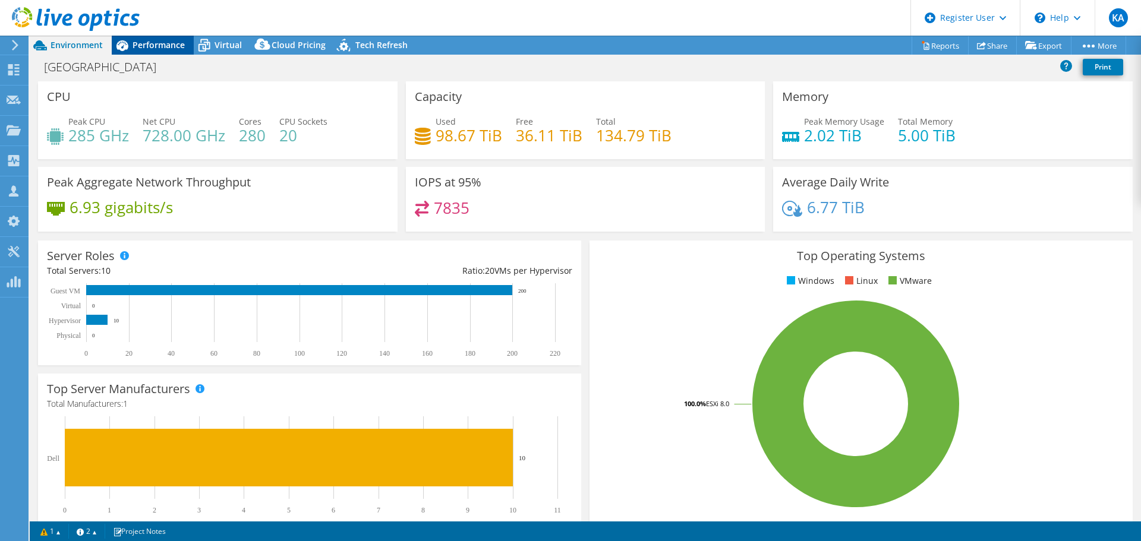
click at [165, 46] on span "Performance" at bounding box center [159, 44] width 52 height 11
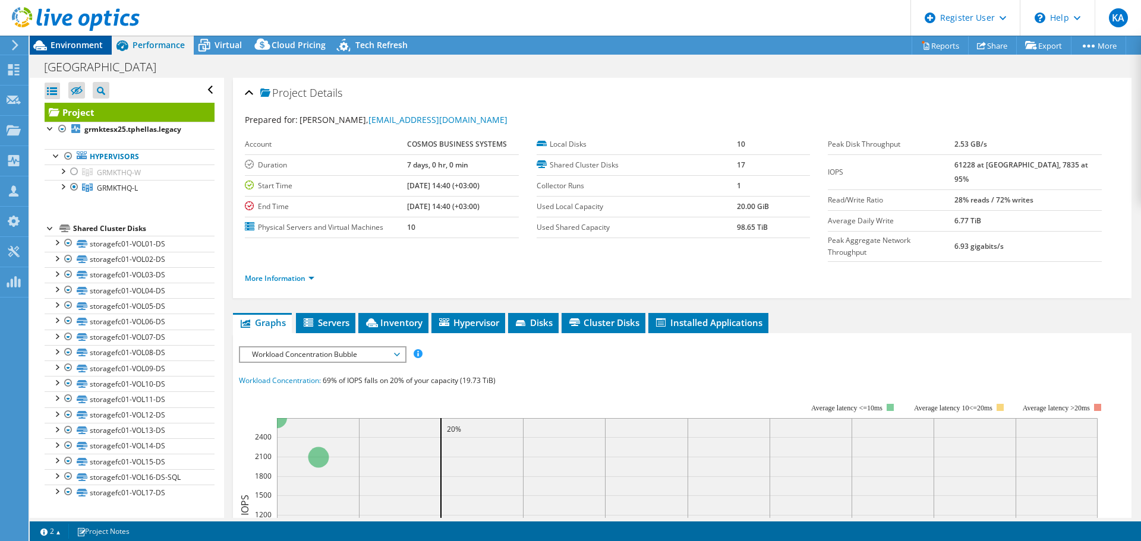
click at [87, 44] on span "Environment" at bounding box center [77, 44] width 52 height 11
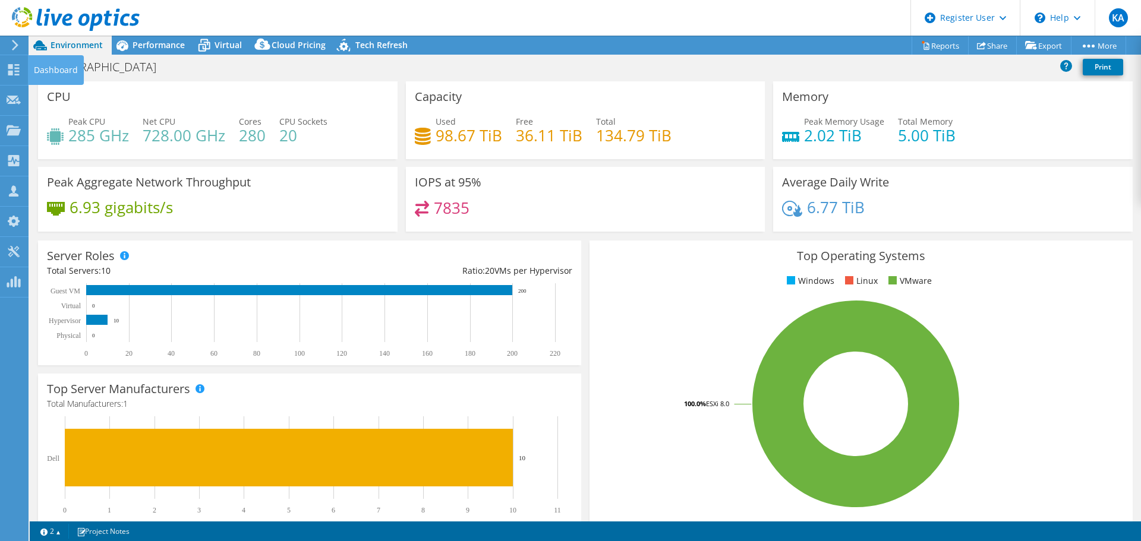
drag, startPoint x: 15, startPoint y: 71, endPoint x: 41, endPoint y: 83, distance: 29.0
click at [15, 71] on use at bounding box center [13, 69] width 11 height 11
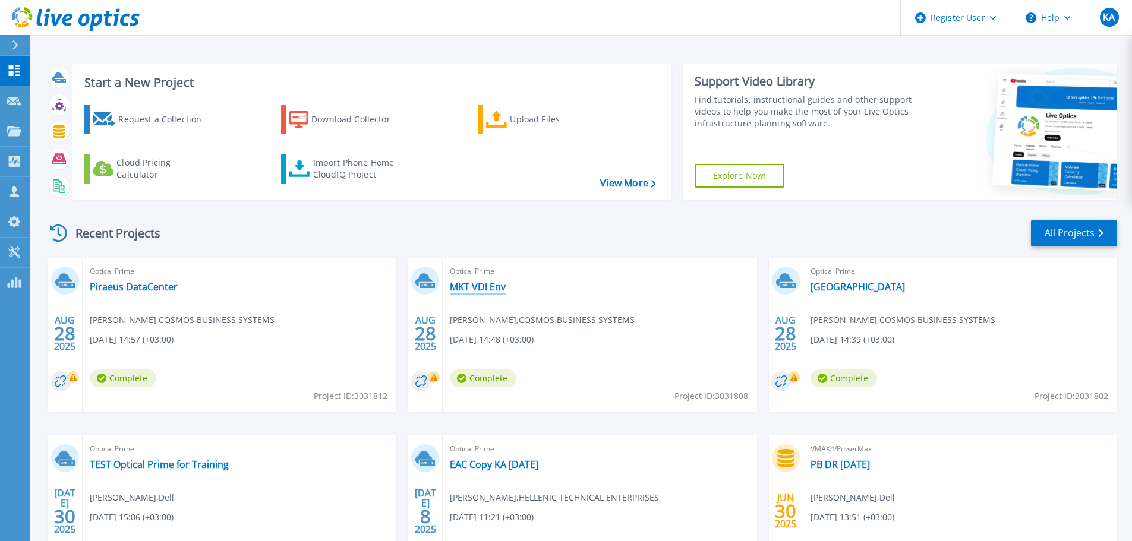
click at [477, 288] on link "MKT VDI Env" at bounding box center [478, 287] width 56 height 12
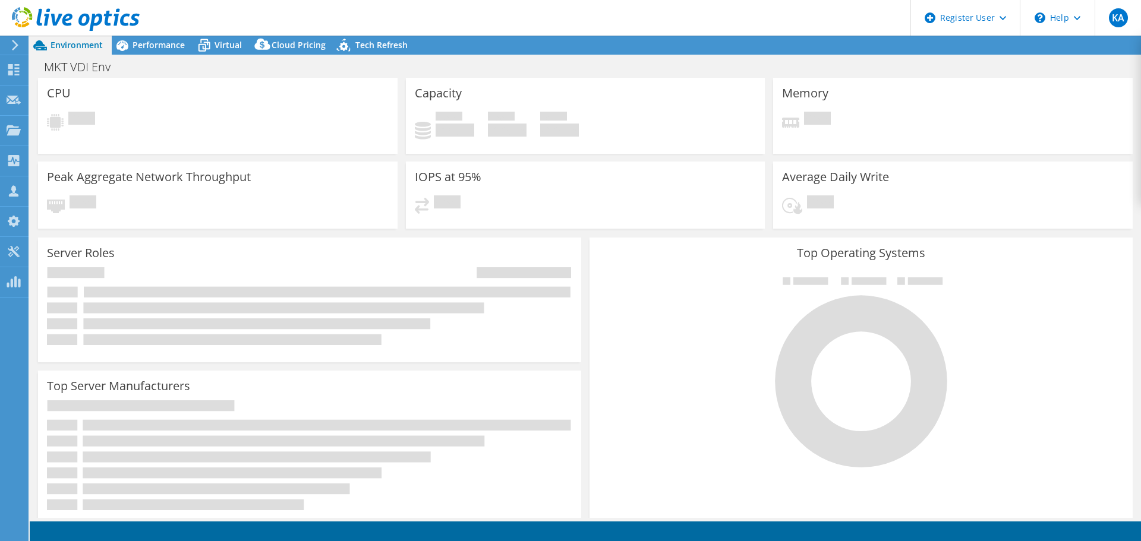
select select "EUFrankfurt"
select select "USD"
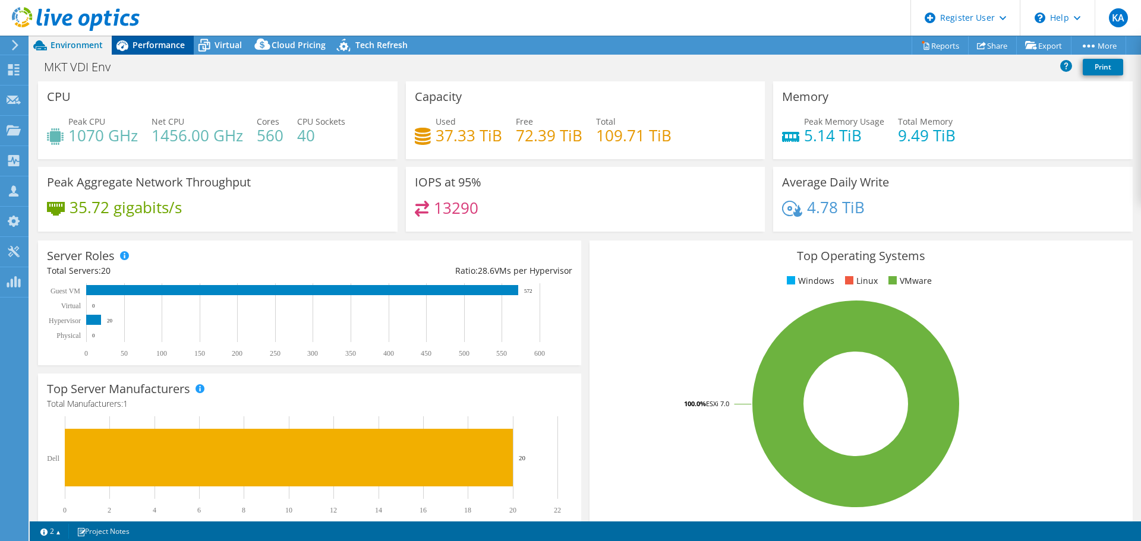
click at [146, 45] on span "Performance" at bounding box center [159, 44] width 52 height 11
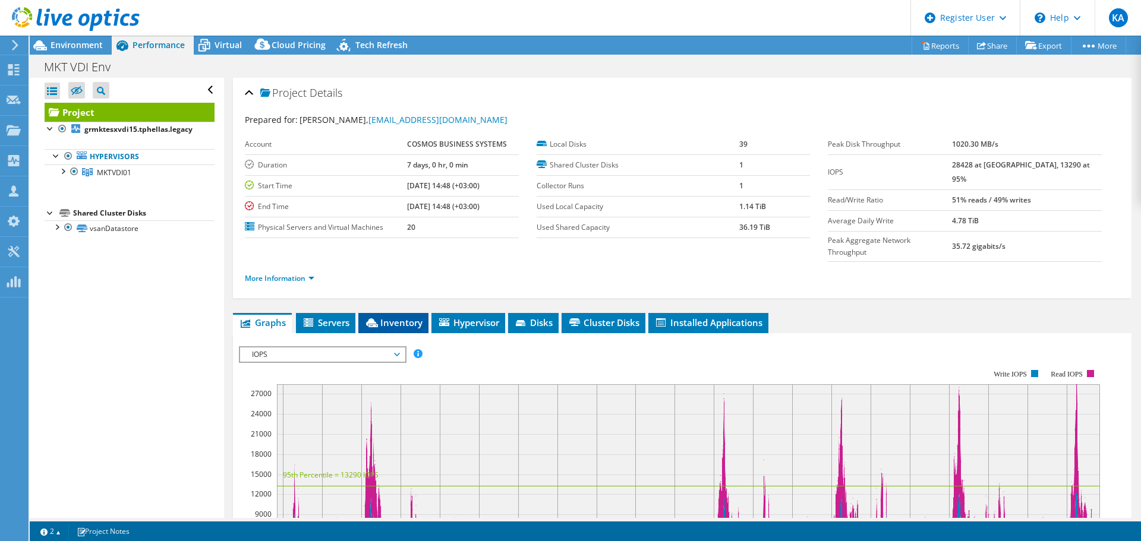
click at [391, 317] on span "Inventory" at bounding box center [393, 323] width 58 height 12
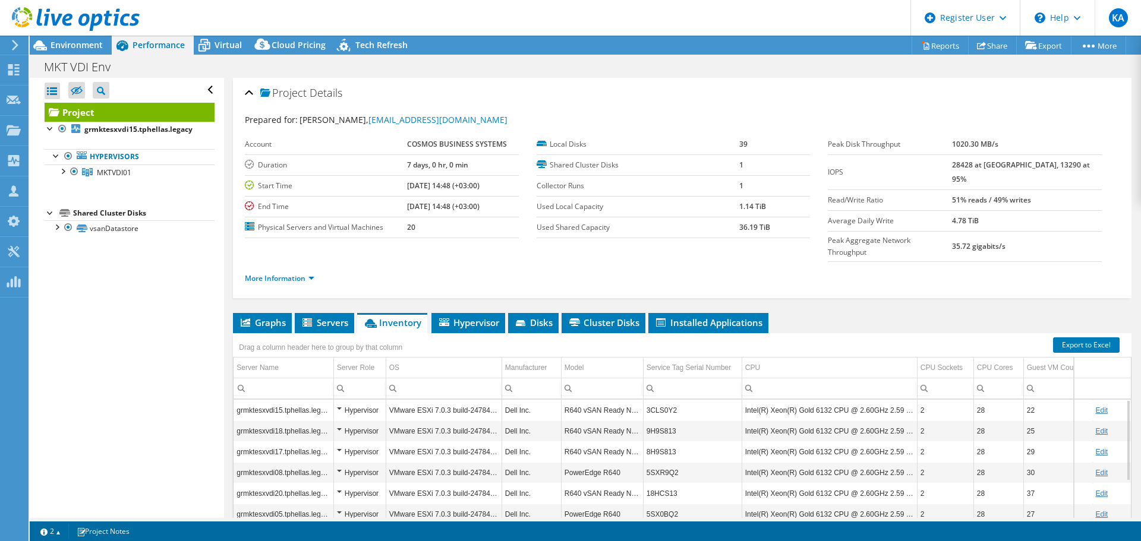
scroll to position [89, 0]
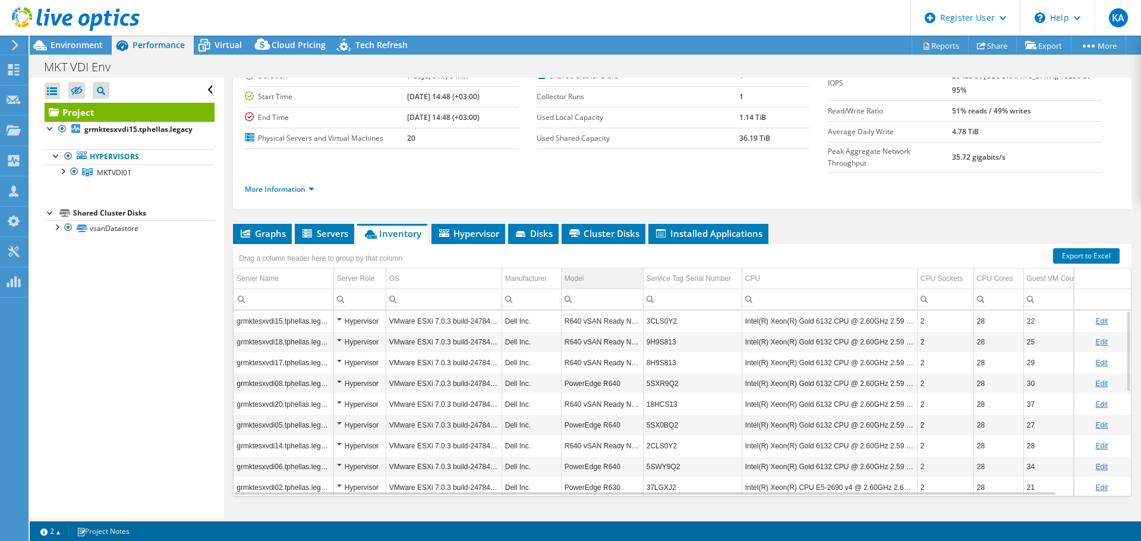
click at [596, 269] on td "Model" at bounding box center [602, 279] width 82 height 21
click at [14, 95] on icon at bounding box center [14, 100] width 14 height 11
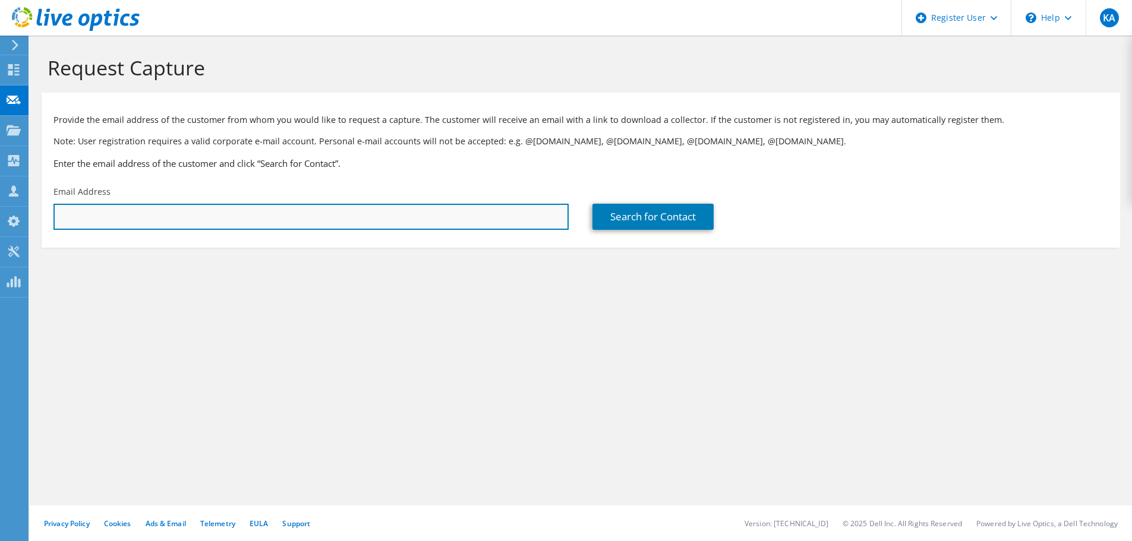
click at [262, 221] on input "text" at bounding box center [310, 217] width 515 height 26
paste input "tarkalis@konkat.gr"
type input "tarkalis@konkat.gr"
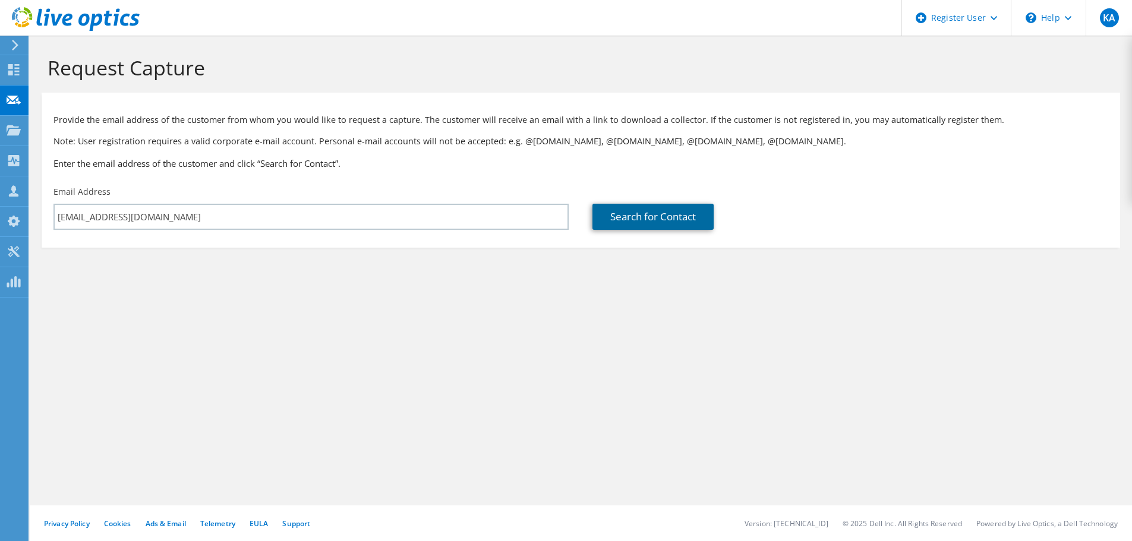
click at [671, 217] on link "Search for Contact" at bounding box center [653, 217] width 121 height 26
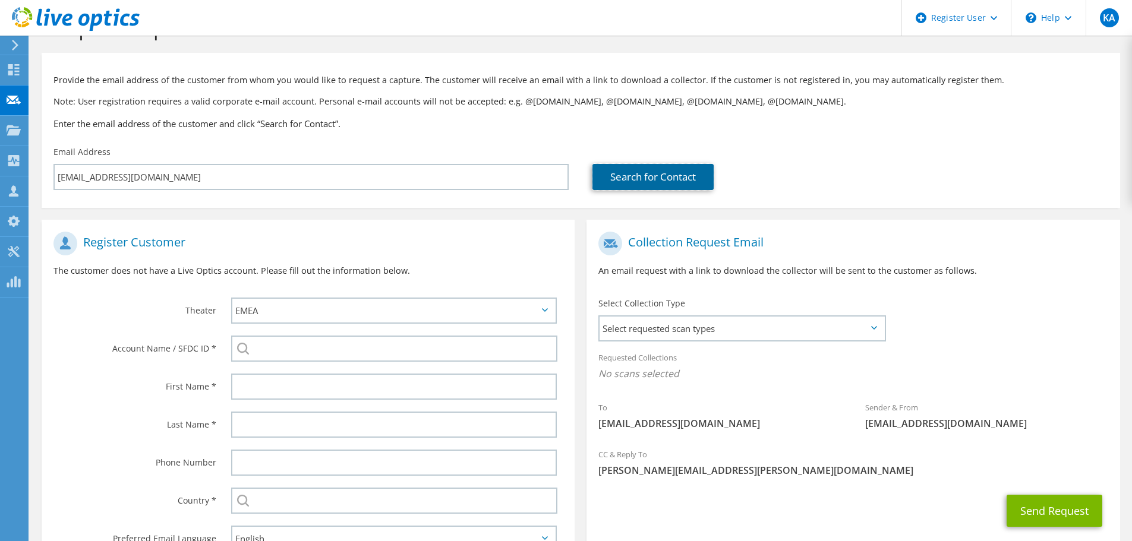
scroll to position [59, 0]
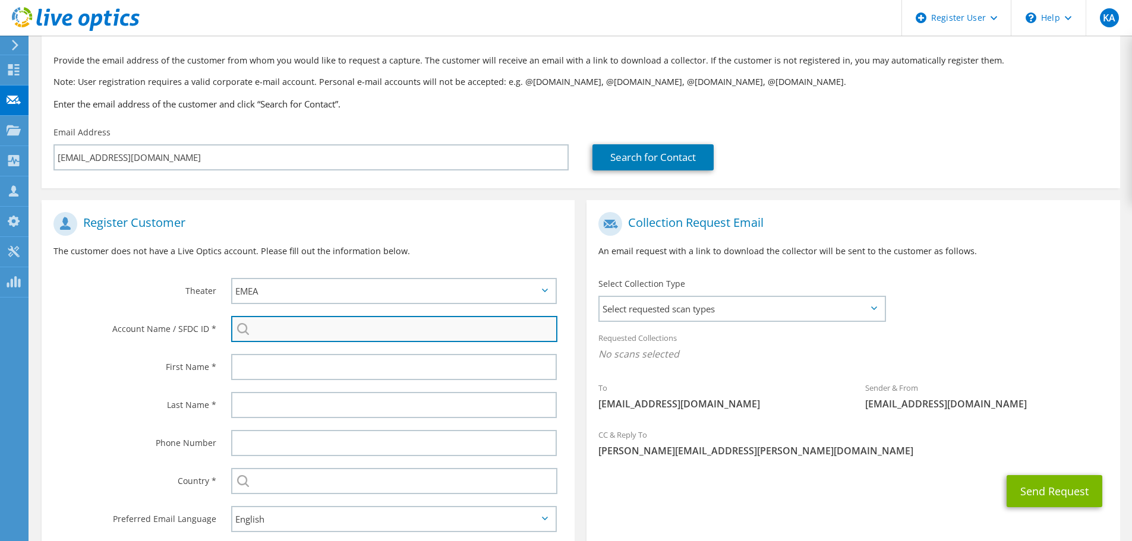
click at [295, 329] on input "search" at bounding box center [394, 329] width 326 height 26
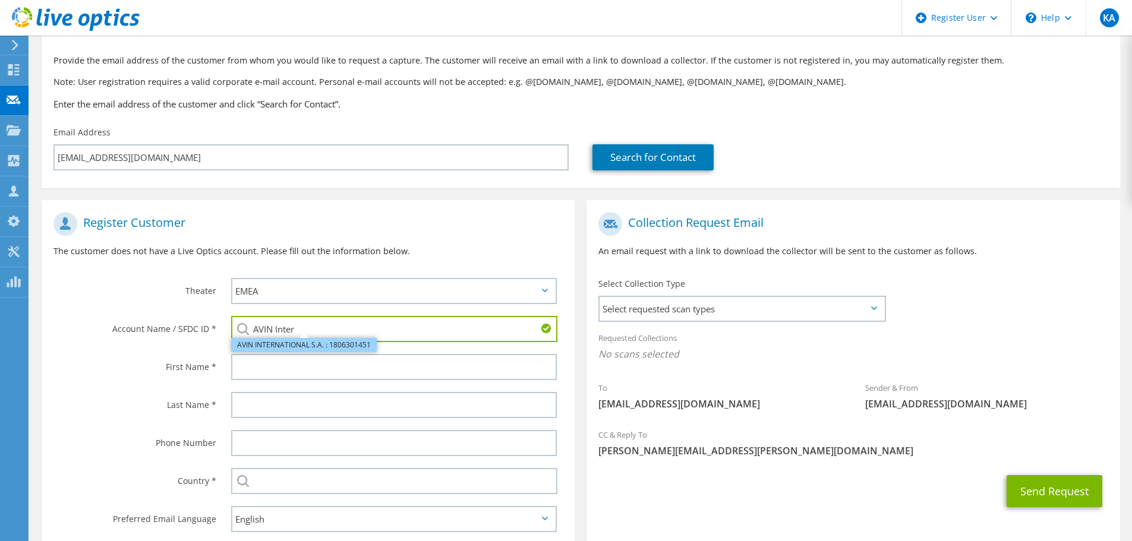
click at [309, 342] on li "AVIN INTERNATIONAL S.A. : 1806301451" at bounding box center [304, 345] width 146 height 14
type input "AVIN INTERNATIONAL S.A. : 1806301451"
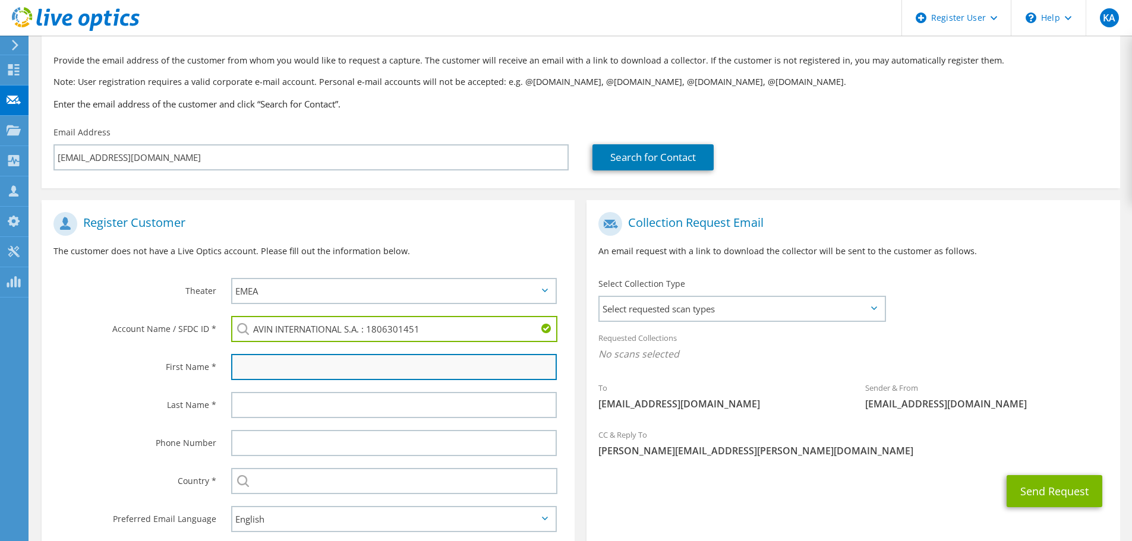
click at [329, 373] on input "text" at bounding box center [394, 367] width 326 height 26
click at [273, 372] on input "text" at bounding box center [394, 367] width 326 height 26
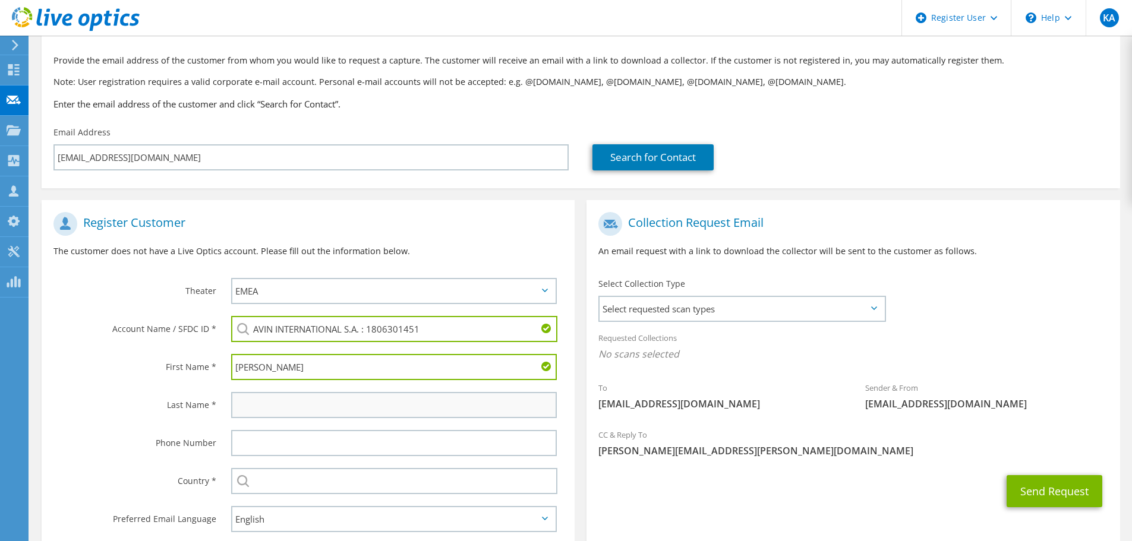
type input "Theodoros"
click at [256, 398] on input "text" at bounding box center [394, 405] width 326 height 26
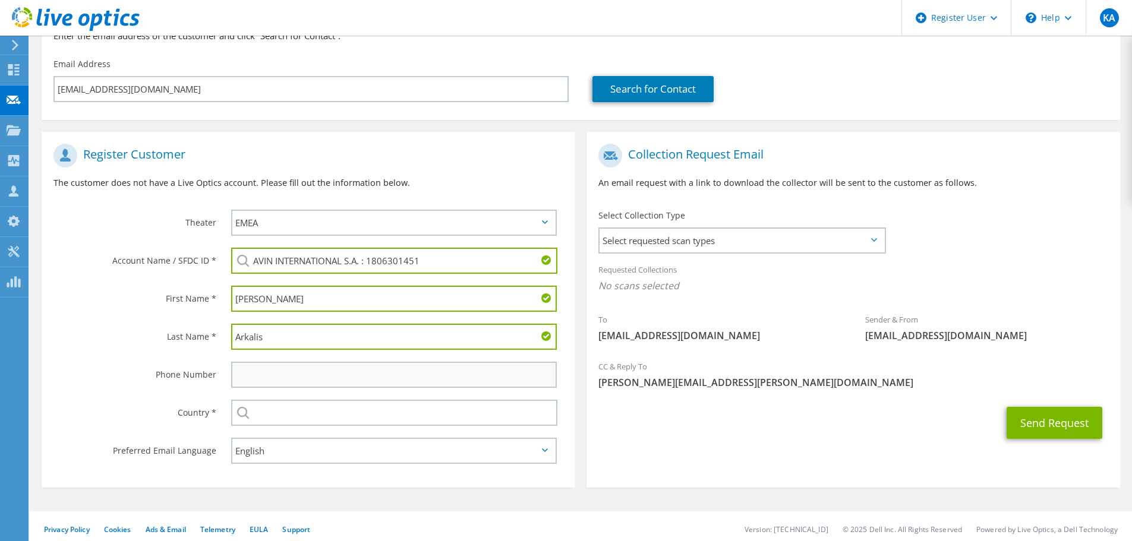
scroll to position [134, 0]
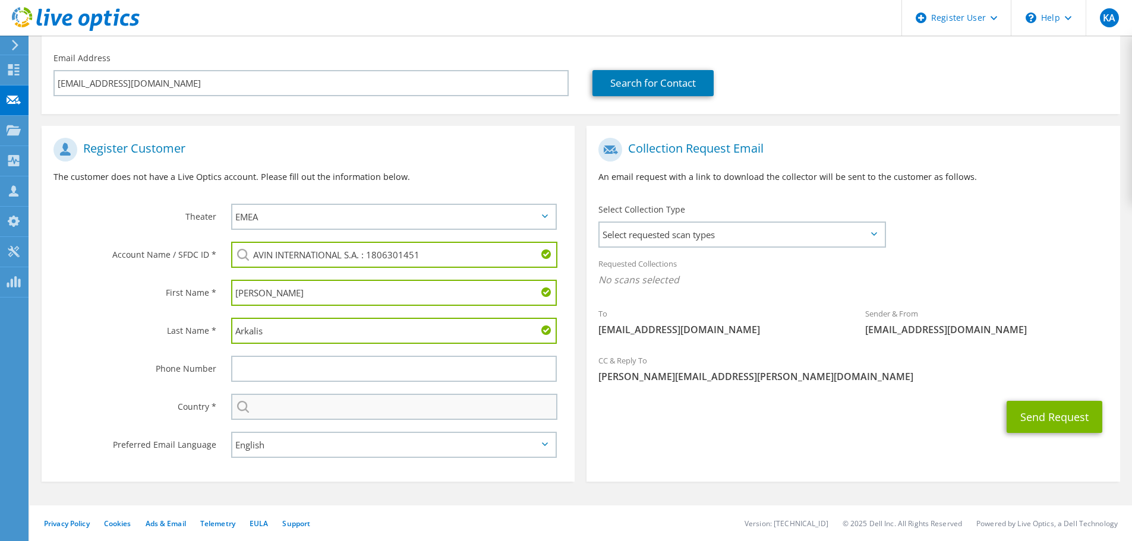
type input "Arkalis"
click at [268, 402] on input "text" at bounding box center [394, 407] width 326 height 26
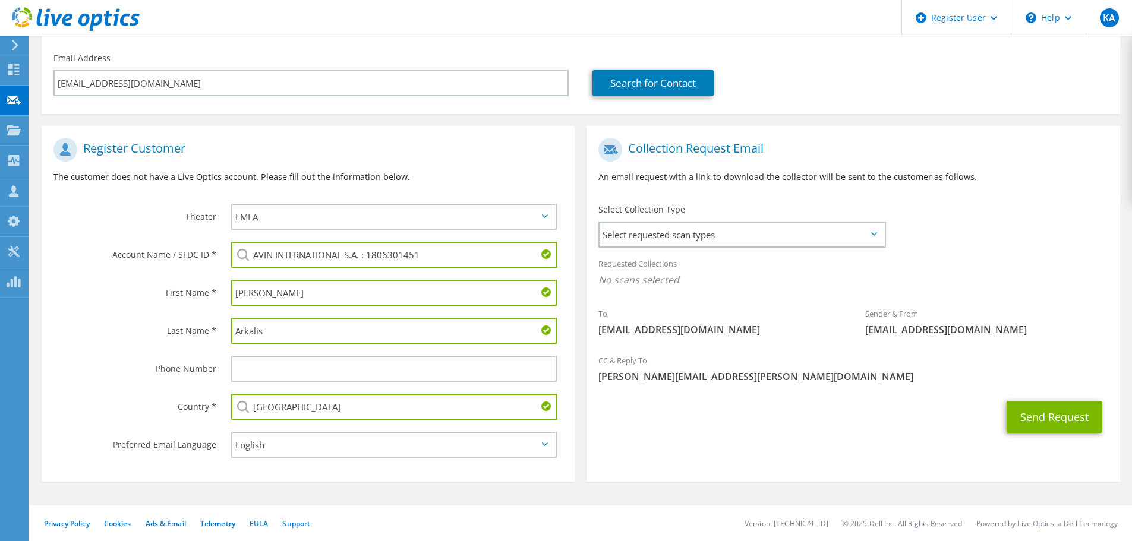
click at [298, 408] on input "Greece" at bounding box center [394, 407] width 326 height 26
type input "Greece"
click at [174, 434] on label "Preferred Email Language" at bounding box center [134, 441] width 163 height 19
click at [245, 408] on div "Select Andorra United Arab Emirates Afghanistan Antigua and Barbuda Anguilla Al…" at bounding box center [394, 407] width 326 height 26
click at [674, 235] on span "Select requested scan types" at bounding box center [742, 235] width 285 height 24
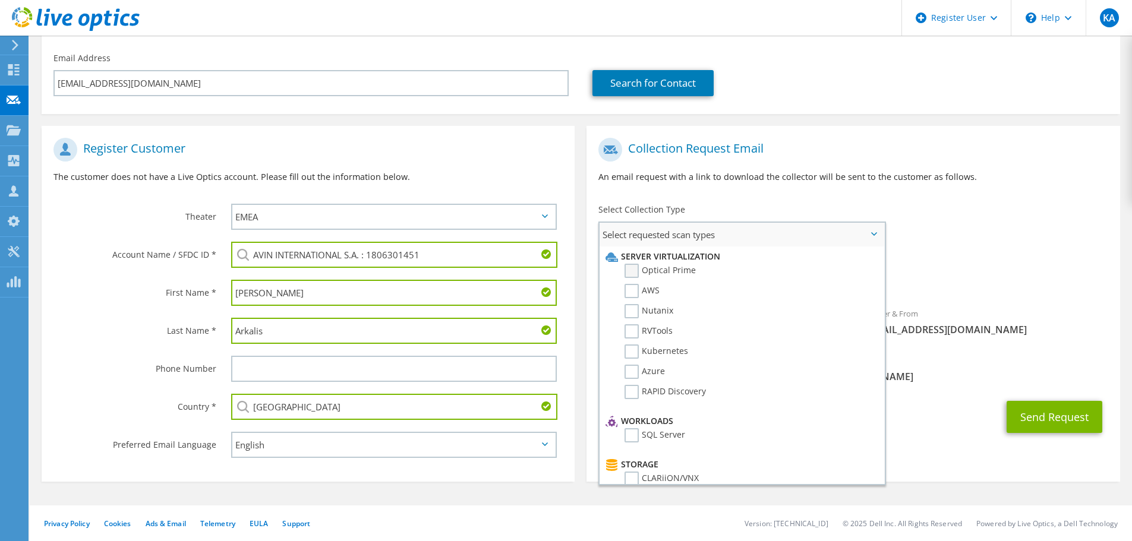
click at [656, 273] on label "Optical Prime" at bounding box center [660, 271] width 71 height 14
click at [0, 0] on input "Optical Prime" at bounding box center [0, 0] width 0 height 0
click at [933, 378] on span "[PERSON_NAME][EMAIL_ADDRESS][PERSON_NAME][DOMAIN_NAME]" at bounding box center [853, 380] width 509 height 13
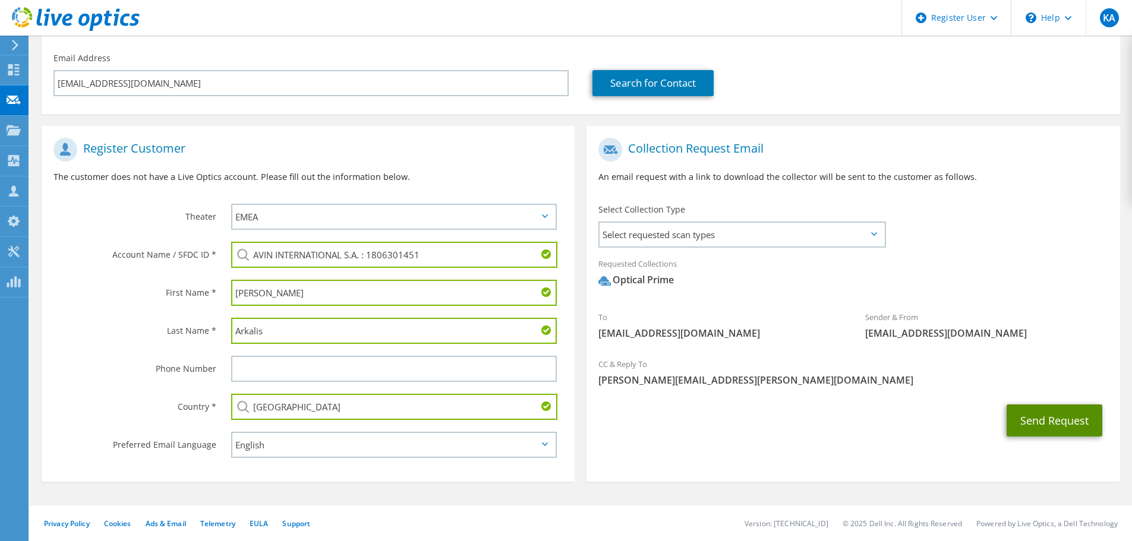
click at [1053, 426] on button "Send Request" at bounding box center [1055, 421] width 96 height 32
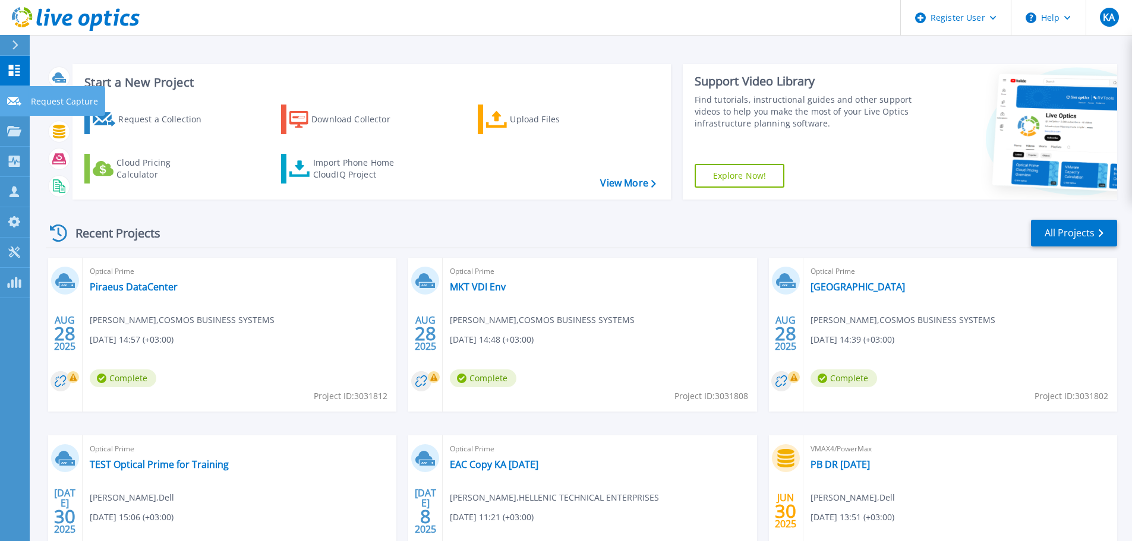
click at [14, 103] on icon at bounding box center [14, 101] width 14 height 9
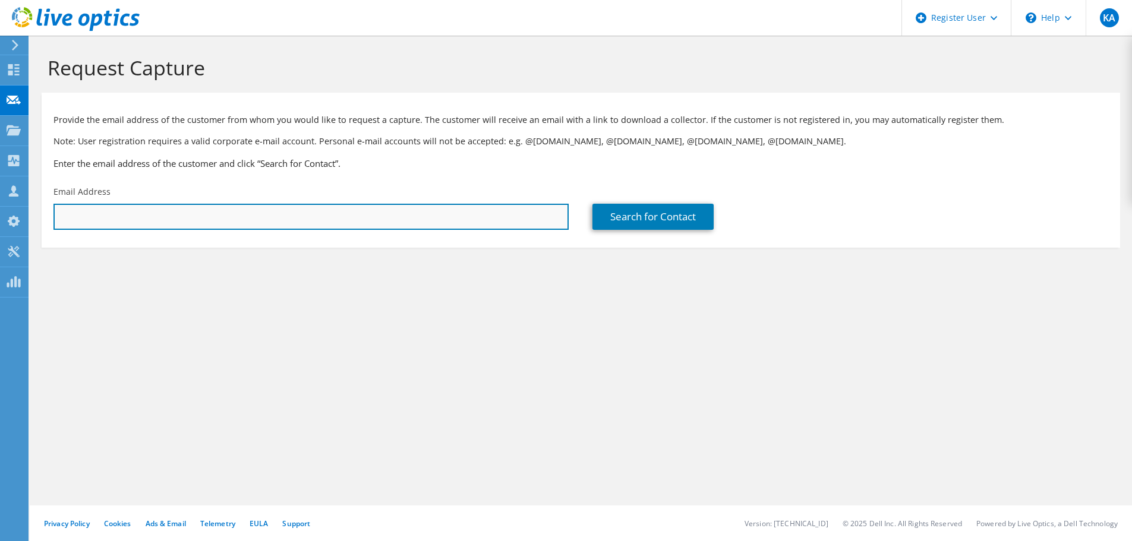
click at [224, 216] on input "text" at bounding box center [310, 217] width 515 height 26
click at [149, 213] on input "text" at bounding box center [310, 217] width 515 height 26
paste input "[EMAIL_ADDRESS][DOMAIN_NAME]"
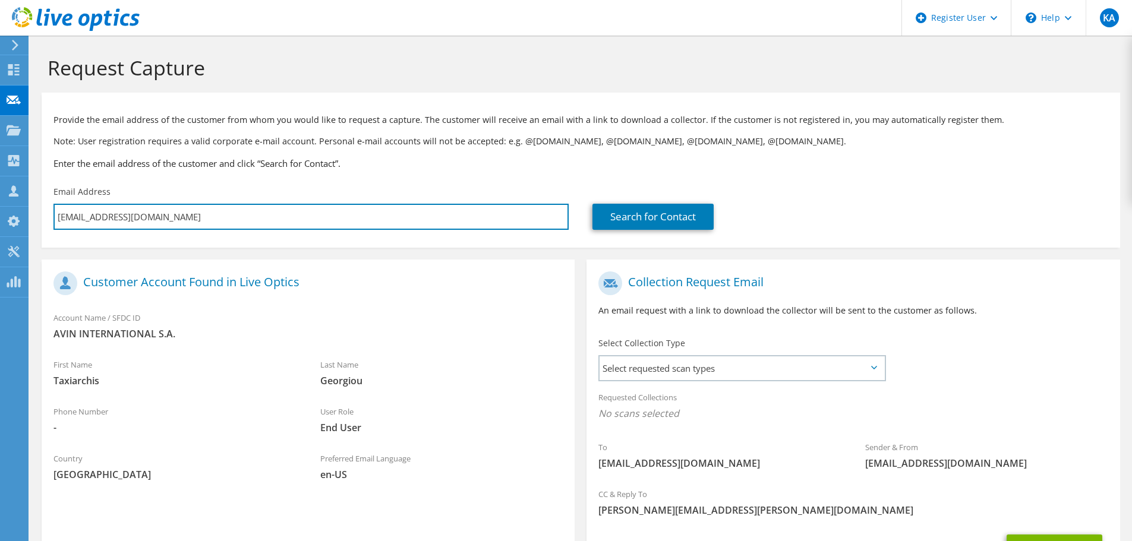
scroll to position [59, 0]
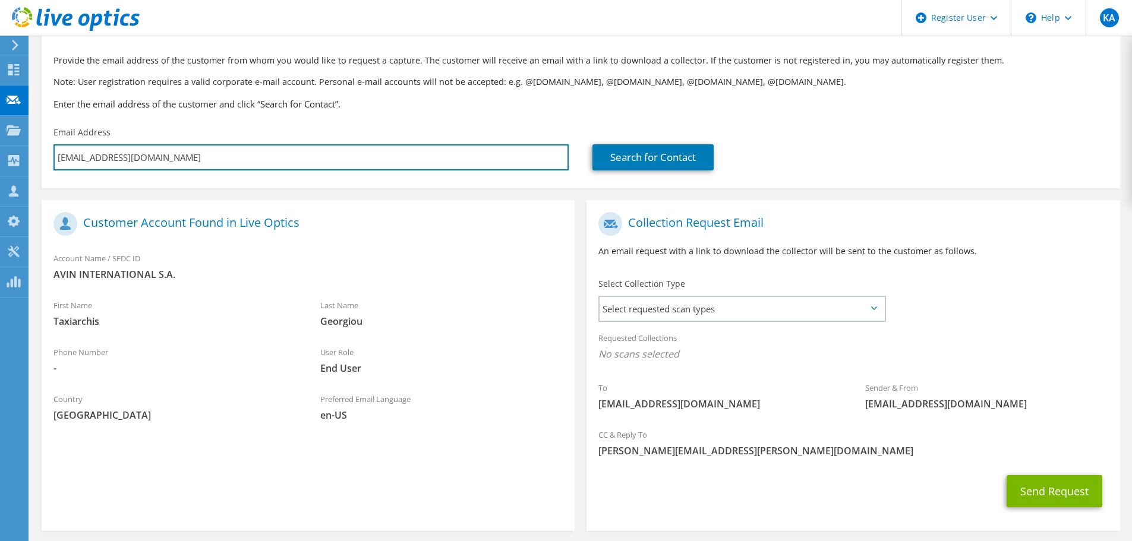
type input "[EMAIL_ADDRESS][DOMAIN_NAME]"
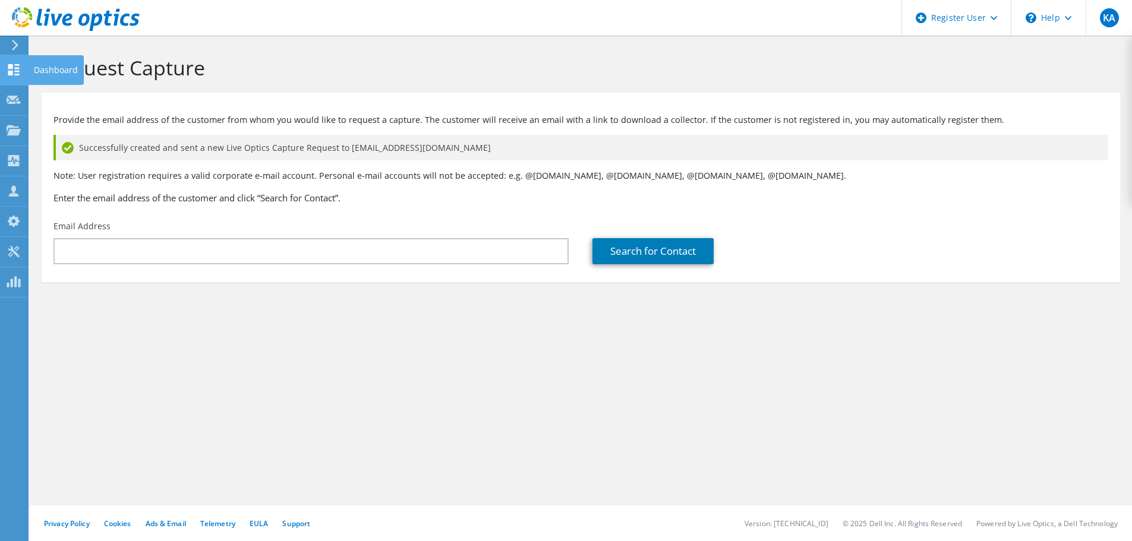
click at [18, 71] on use at bounding box center [13, 69] width 11 height 11
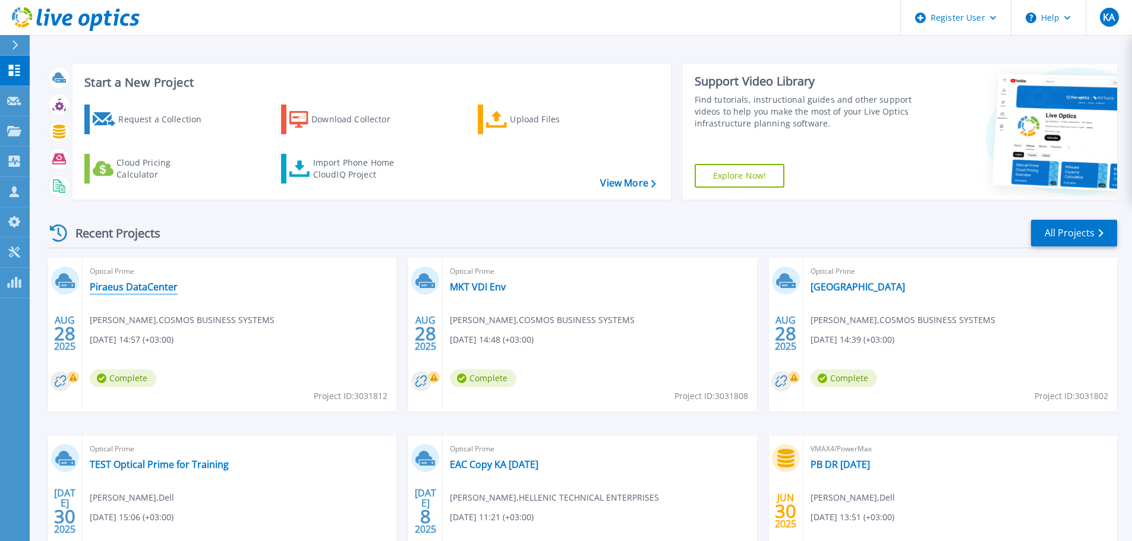
click at [160, 288] on link "Piraeus DataCenter" at bounding box center [134, 287] width 88 height 12
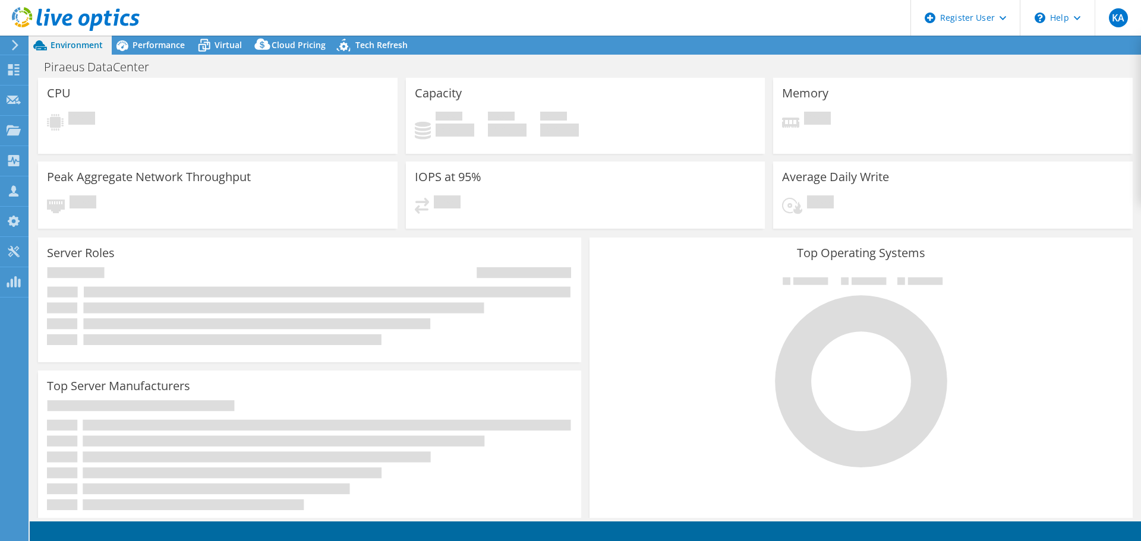
select select "EUFrankfurt"
select select "EUR"
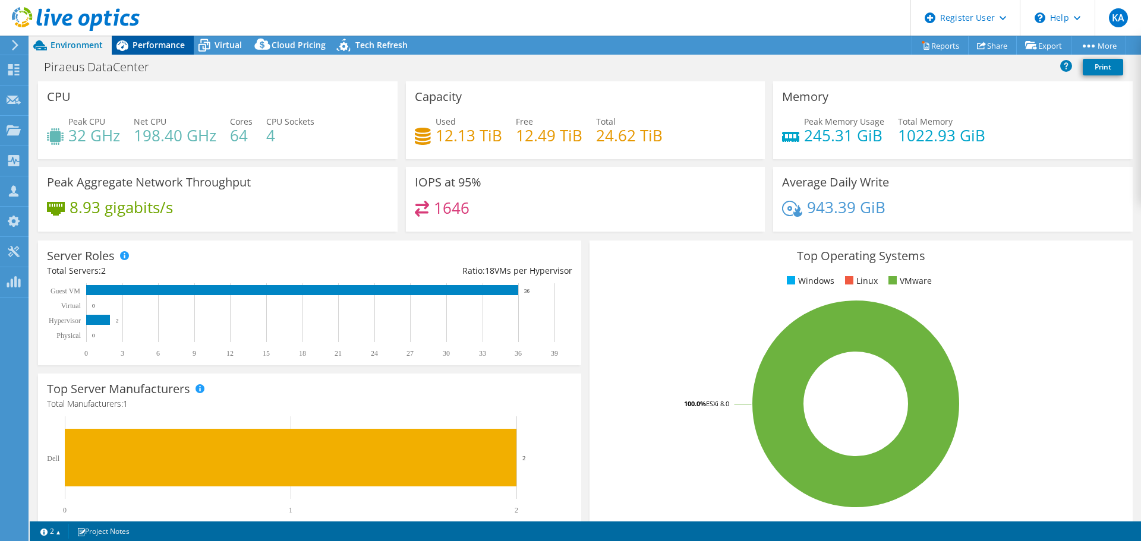
click at [147, 43] on span "Performance" at bounding box center [159, 44] width 52 height 11
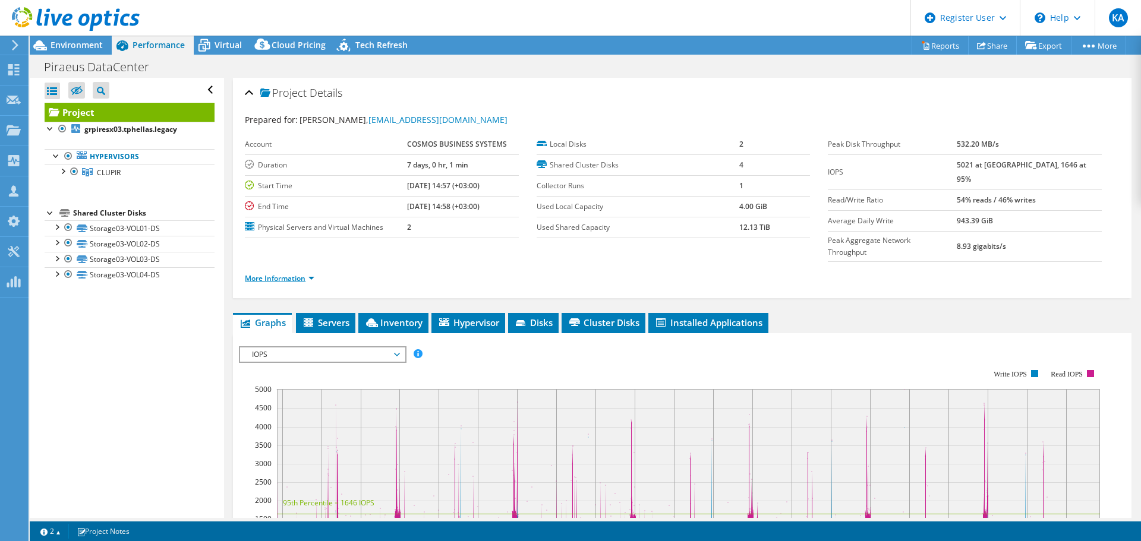
click at [310, 273] on link "More Information" at bounding box center [280, 278] width 70 height 10
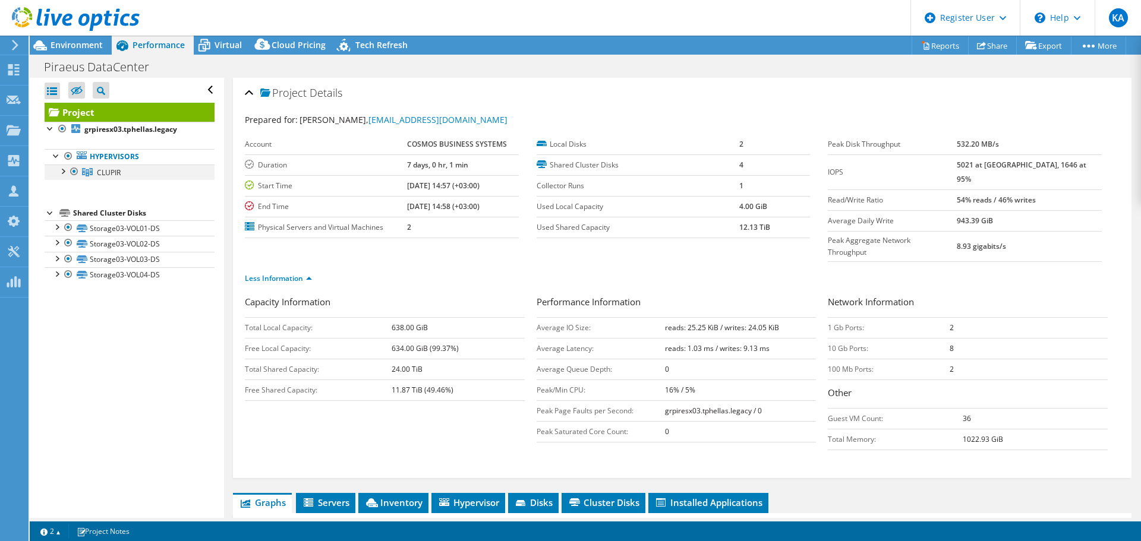
click at [63, 172] on div at bounding box center [62, 171] width 12 height 12
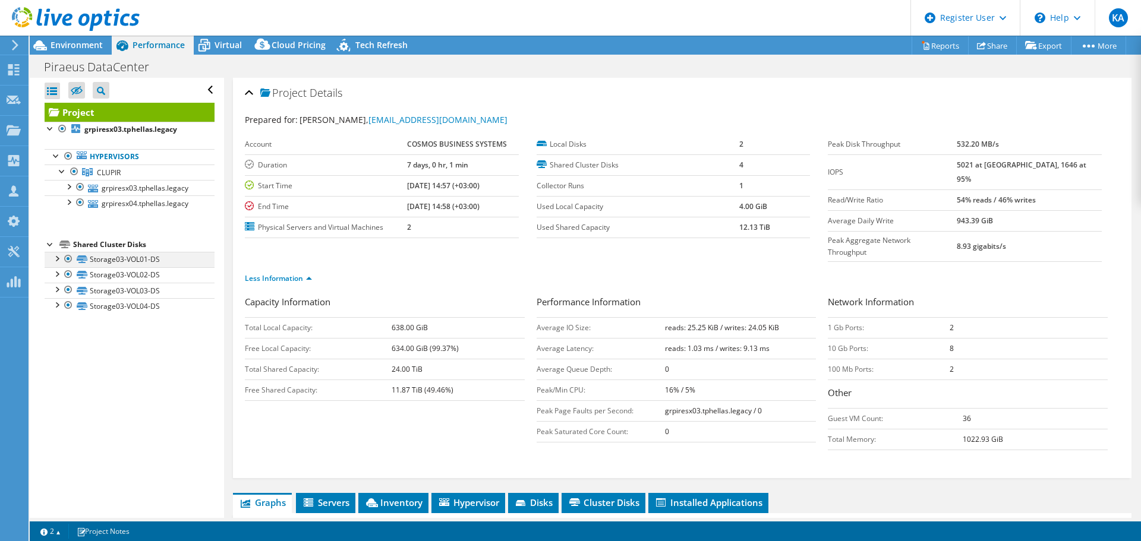
click at [55, 259] on div at bounding box center [57, 258] width 12 height 12
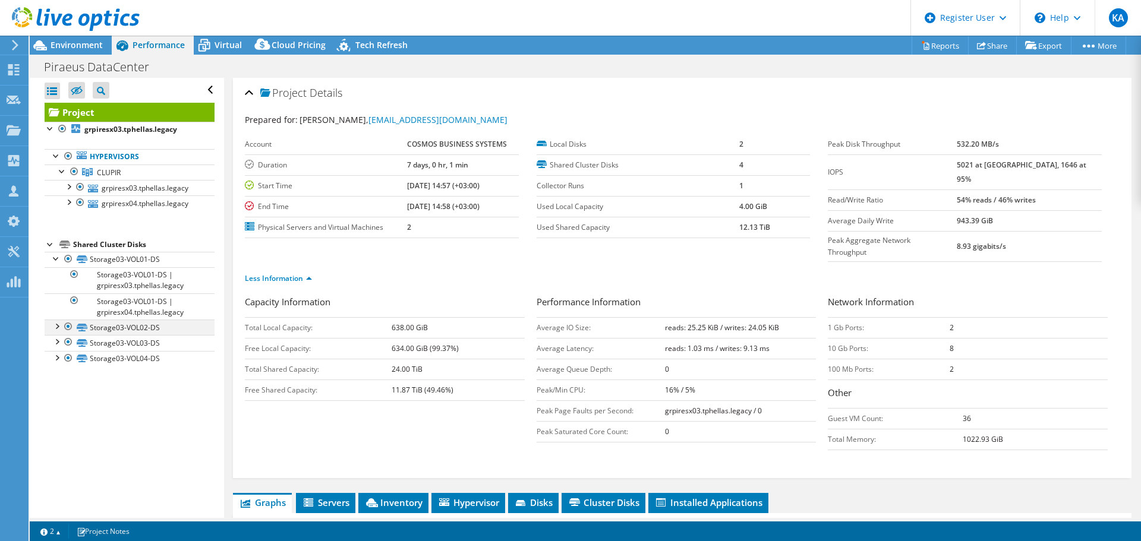
click at [57, 327] on div at bounding box center [57, 326] width 12 height 12
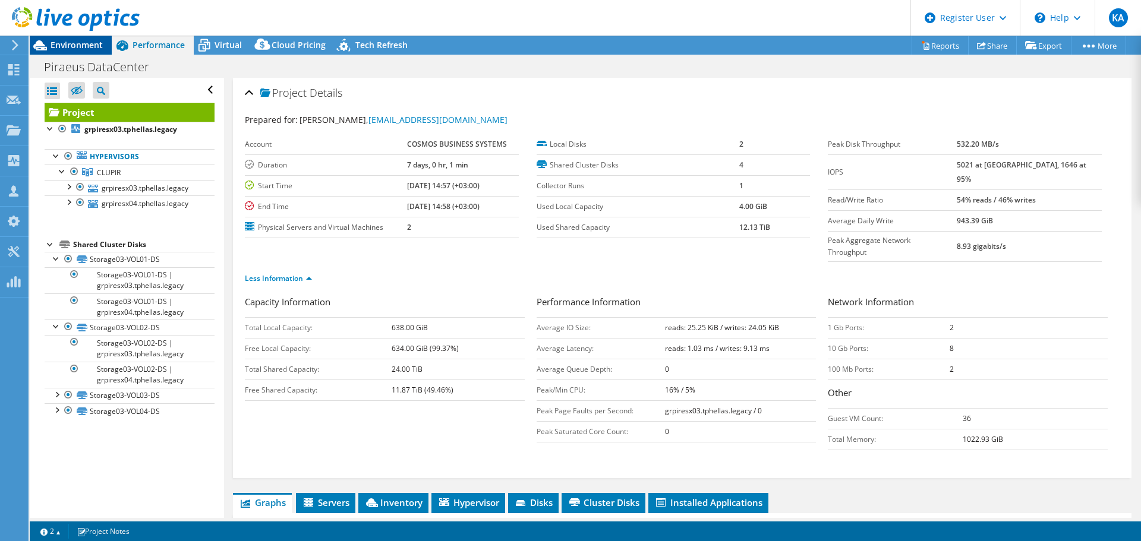
click at [88, 49] on span "Environment" at bounding box center [77, 44] width 52 height 11
